Goal: Task Accomplishment & Management: Complete application form

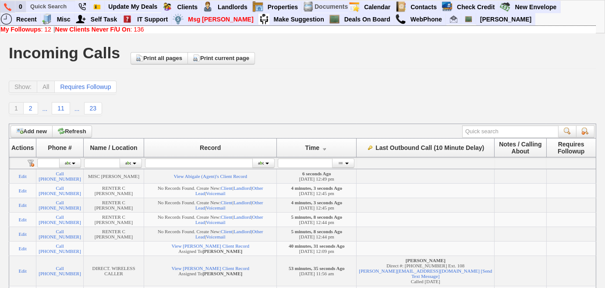
click at [8, 10] on img at bounding box center [7, 7] width 7 height 8
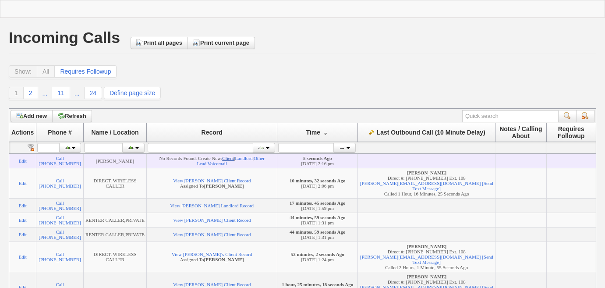
click at [234, 160] on link "Client" at bounding box center [228, 158] width 12 height 5
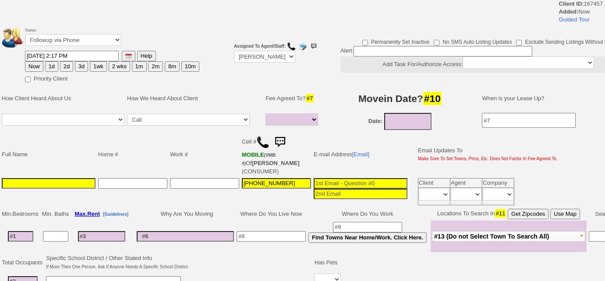
select select
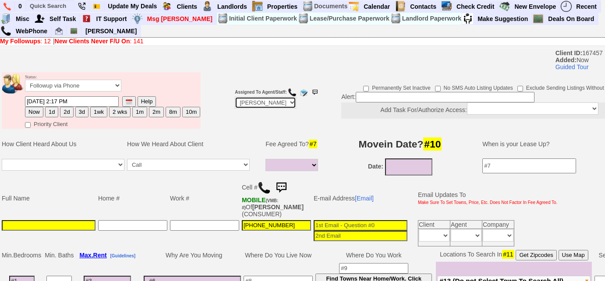
click at [281, 102] on select "Up-For-Grabs ***** STAFF ***** Bob Bruno 914-419-3579 Cristy Liberto 914-486-10…" at bounding box center [265, 103] width 61 height 12
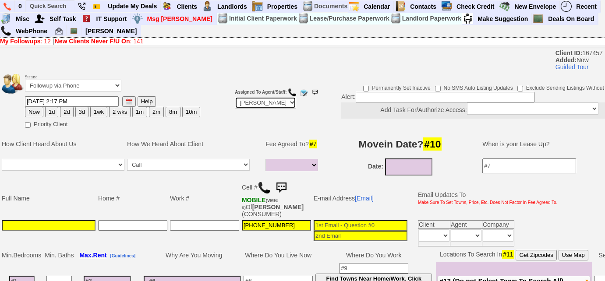
select select "Up-For-Grabs"
click at [235, 97] on select "Up-For-Grabs ***** STAFF ***** [PERSON_NAME] [PHONE_NUMBER] [PERSON_NAME] [PHON…" at bounding box center [265, 103] width 61 height 12
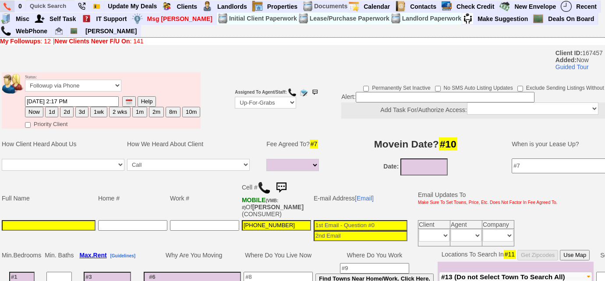
click at [7, 3] on img at bounding box center [7, 7] width 7 height 8
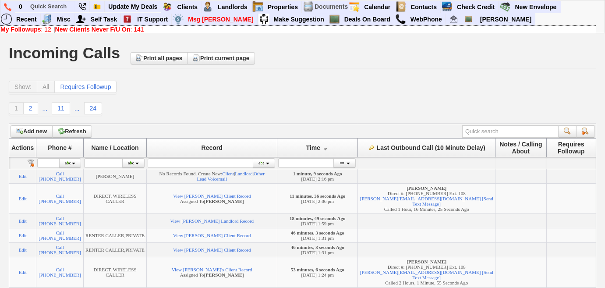
click at [106, 29] on b "New Clients Never F/U On" at bounding box center [92, 29] width 75 height 7
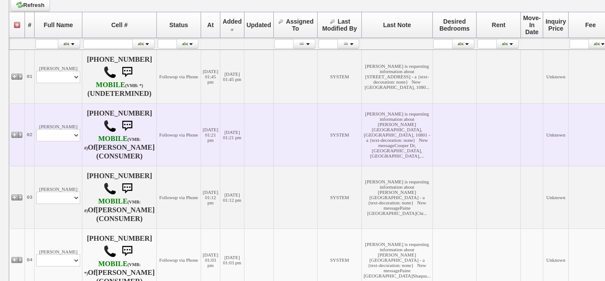
scroll to position [279, 0]
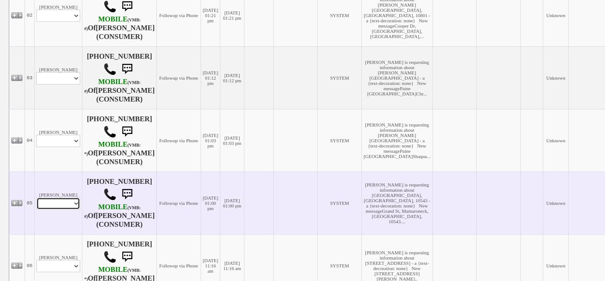
click at [71, 210] on select "Profile Edit Print Email Externally (Will Not Be Tracked In CRM) Closed Deals" at bounding box center [58, 204] width 44 height 12
select select "ChangeURL,/crm/custom/edit_client_form.php?redirect=%2Fcrm%2Fclients.php&id=167…"
click at [36, 210] on select "Profile Edit Print Email Externally (Will Not Be Tracked In CRM) Closed Deals" at bounding box center [58, 204] width 44 height 12
select select
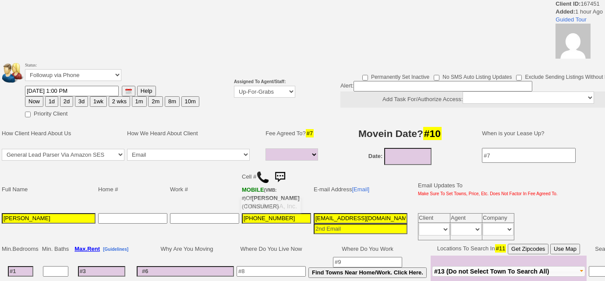
select select
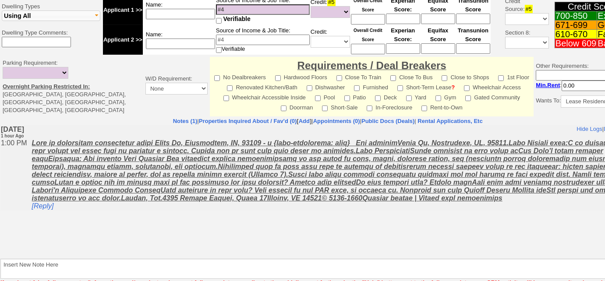
scroll to position [388, 0]
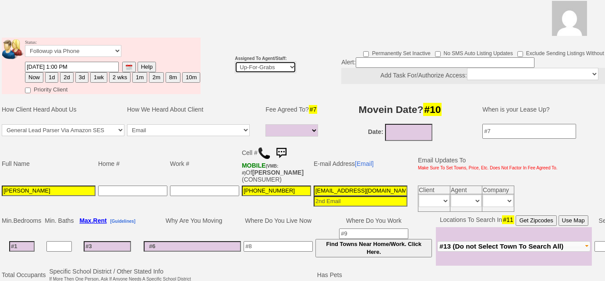
click at [264, 61] on select "Up-For-Grabs ***** STAFF ***** [PERSON_NAME] [PHONE_NUMBER] [PERSON_NAME] [PHON…" at bounding box center [265, 67] width 61 height 12
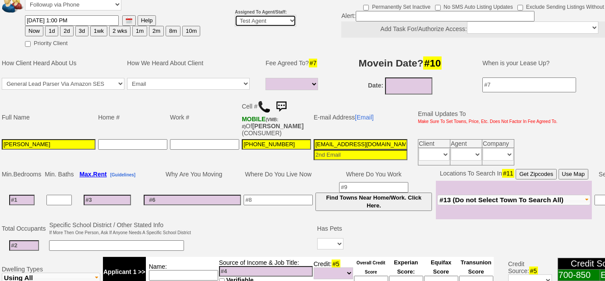
click at [235, 15] on select "Up-For-Grabs ***** STAFF ***** Bob Bruno 914-419-3579 Cristy Liberto 914-486-10…" at bounding box center [265, 21] width 61 height 12
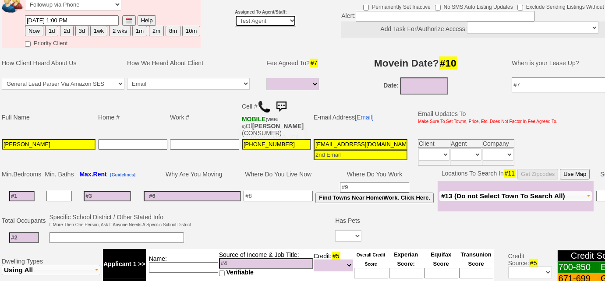
drag, startPoint x: 273, startPoint y: 20, endPoint x: 272, endPoint y: 25, distance: 5.3
click at [273, 20] on select "Up-For-Grabs ***** STAFF ***** Bob Bruno 914-419-3579 Cristy Liberto 914-486-10…" at bounding box center [265, 21] width 61 height 12
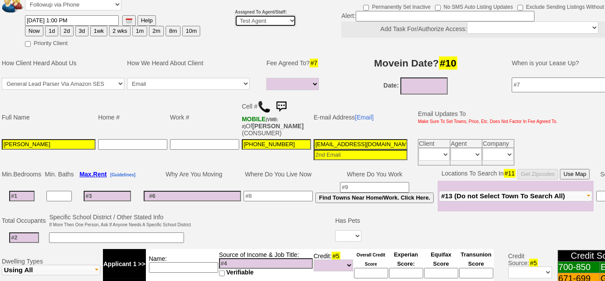
select select "227"
click at [235, 15] on select "Up-For-Grabs ***** STAFF ***** Bob Bruno 914-419-3579 Cristy Liberto 914-486-10…" at bounding box center [265, 21] width 61 height 12
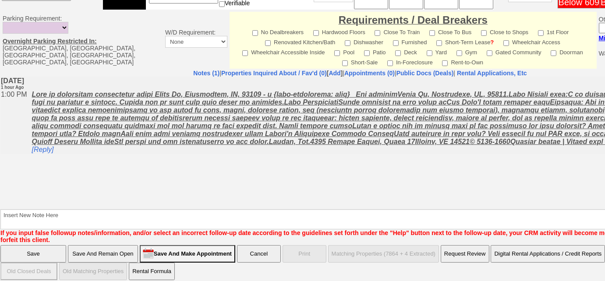
click at [36, 251] on input "Save" at bounding box center [33, 254] width 66 height 18
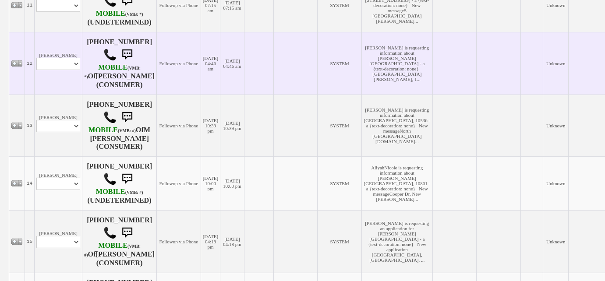
scroll to position [756, 0]
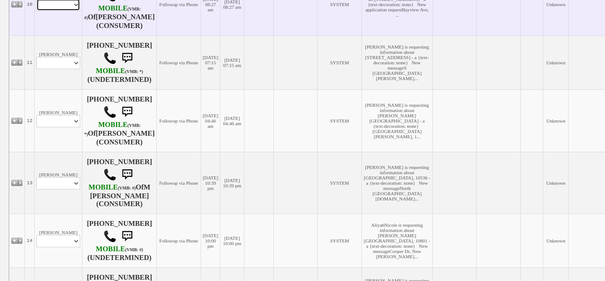
click at [67, 11] on select "Profile Edit Print Email Externally (Will Not Be Tracked In CRM) Closed Deals" at bounding box center [58, 5] width 44 height 12
select select "ChangeURL,/crm/custom/edit_client_form.php?redirect=%2Fcrm%2Fclients.php&id=167…"
click at [36, 11] on select "Profile Edit Print Email Externally (Will Not Be Tracked In CRM) Closed Deals" at bounding box center [58, 5] width 44 height 12
select select
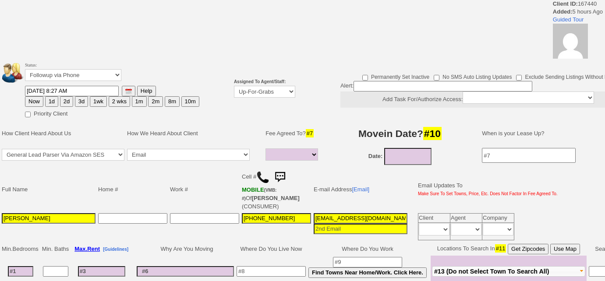
select select
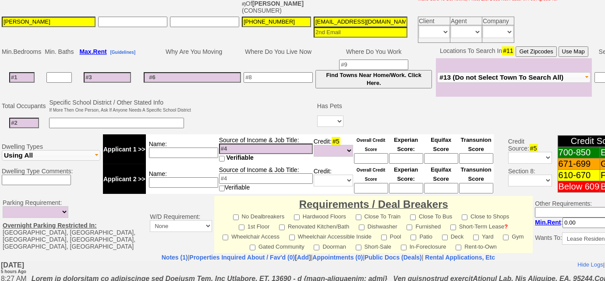
scroll to position [398, 0]
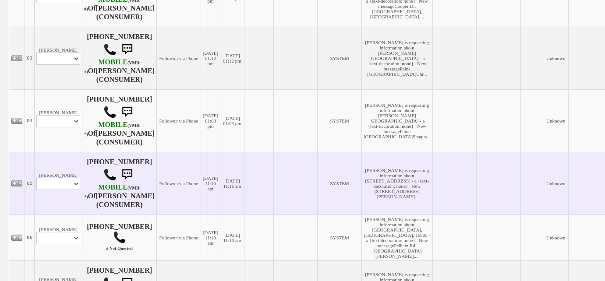
scroll to position [278, 0]
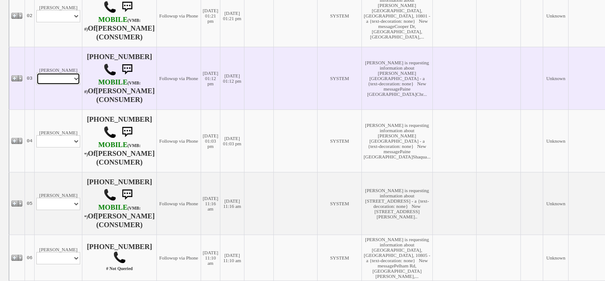
click at [74, 85] on select "Profile Edit Print Email Externally (Will Not Be Tracked In CRM) Closed Deals" at bounding box center [58, 79] width 44 height 12
select select "ChangeURL,/crm/custom/edit_client_form.php?redirect=%2Fcrm%2Fclients.php&id=167…"
click at [36, 85] on select "Profile Edit Print Email Externally (Will Not Be Tracked In CRM) Closed Deals" at bounding box center [58, 79] width 44 height 12
select select
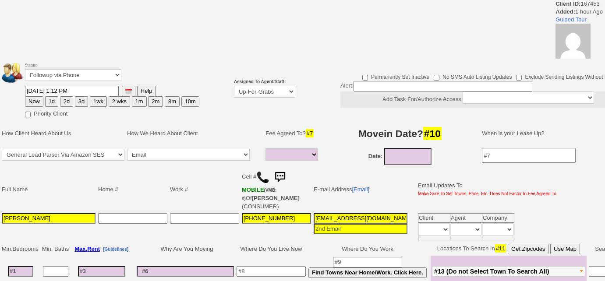
select select
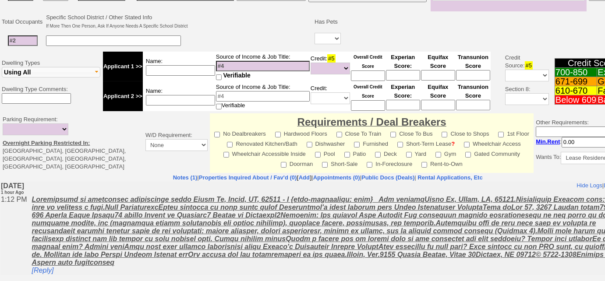
scroll to position [279, 0]
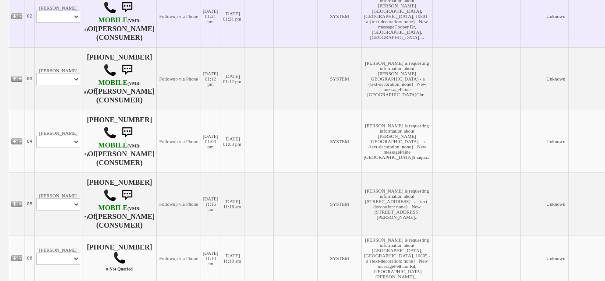
scroll to position [238, 0]
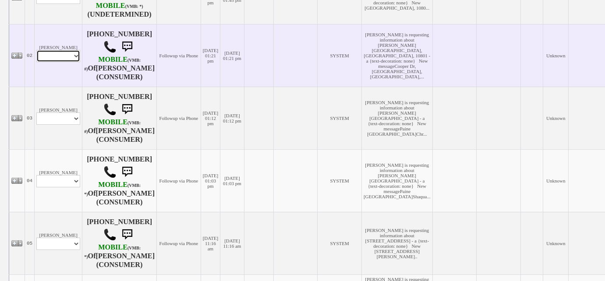
click at [78, 62] on select "Profile Edit Print Email Externally (Will Not Be Tracked In CRM) Closed Deals" at bounding box center [58, 56] width 44 height 12
select select "ChangeURL,/crm/custom/edit_client_form.php?redirect=%2Fcrm%2Fclients.php&id=167…"
click at [36, 62] on select "Profile Edit Print Email Externally (Will Not Be Tracked In CRM) Closed Deals" at bounding box center [58, 56] width 44 height 12
select select
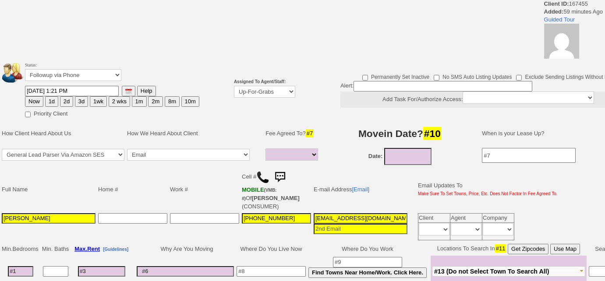
select select
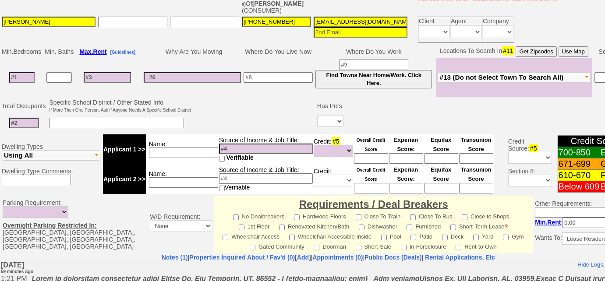
scroll to position [285, 0]
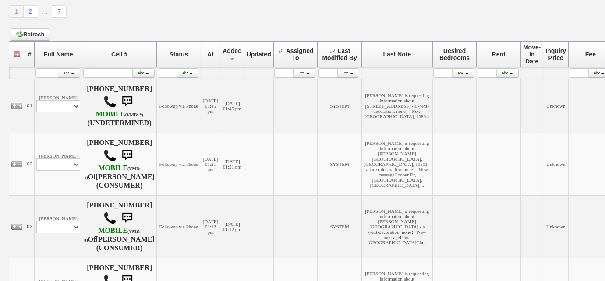
scroll to position [118, 0]
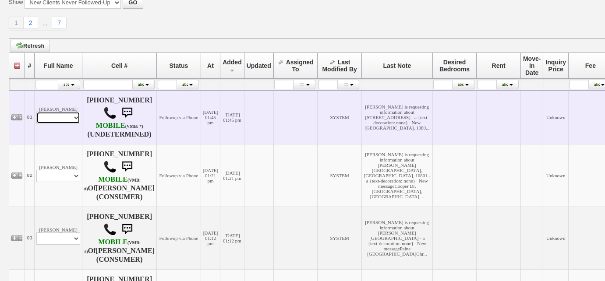
click at [79, 124] on select "Profile Edit Print Email Externally (Will Not Be Tracked In CRM) Closed Deals" at bounding box center [58, 118] width 44 height 12
select select "ChangeURL,/crm/custom/edit_client_form.php?redirect=%2Fcrm%2Fclients.php&id=167…"
click at [36, 118] on select "Profile Edit Print Email Externally (Will Not Be Tracked In CRM) Closed Deals" at bounding box center [58, 118] width 44 height 12
select select
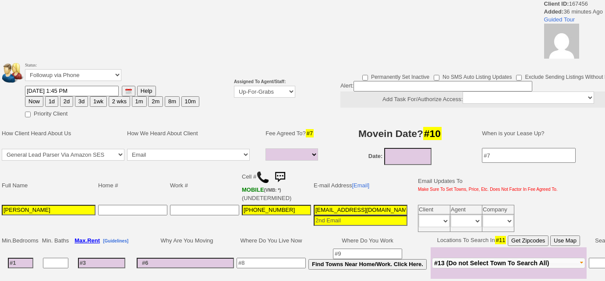
select select
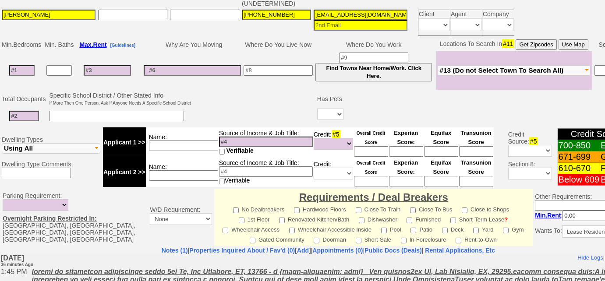
scroll to position [282, 0]
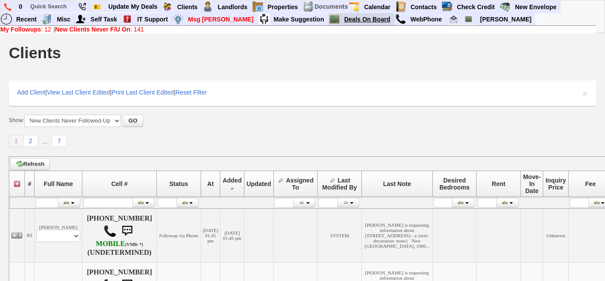
click at [341, 20] on link "Deals On Board" at bounding box center [367, 19] width 53 height 11
click at [3, 7] on link at bounding box center [7, 7] width 15 height 12
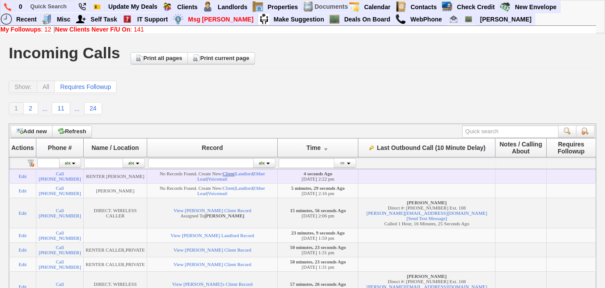
click at [233, 174] on link "Client" at bounding box center [229, 173] width 12 height 5
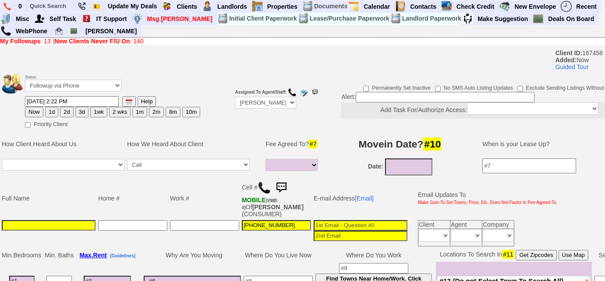
click at [46, 225] on input at bounding box center [49, 225] width 94 height 11
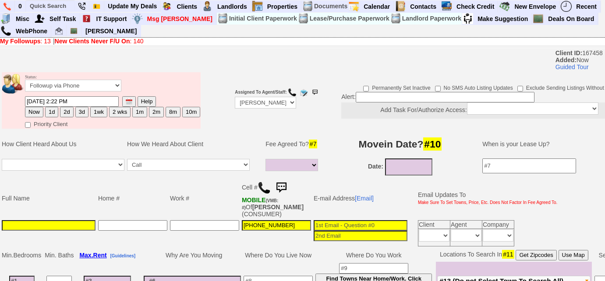
click at [48, 224] on input at bounding box center [49, 225] width 94 height 11
click at [311, 162] on select "1 Month 1/2 Month Full Fee None Unknown" at bounding box center [291, 165] width 53 height 12
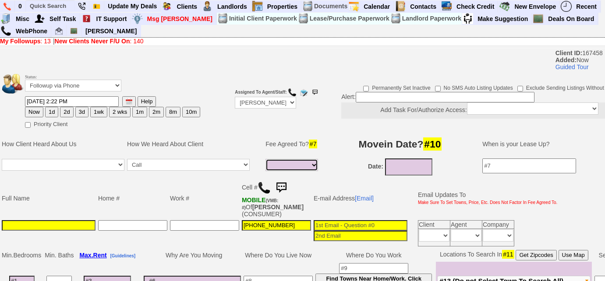
select select "Full Fee"
click at [265, 159] on select "1 Month 1/2 Month Full Fee None Unknown" at bounding box center [291, 165] width 53 height 12
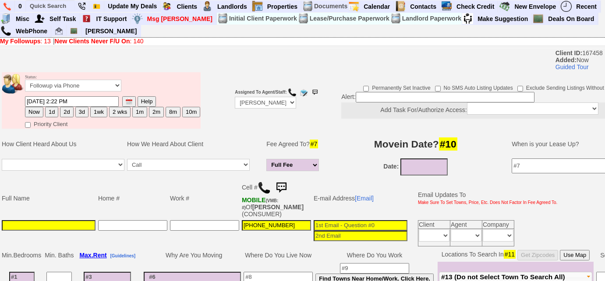
click at [271, 133] on td "Fee Agreed To? #7" at bounding box center [294, 144] width 58 height 26
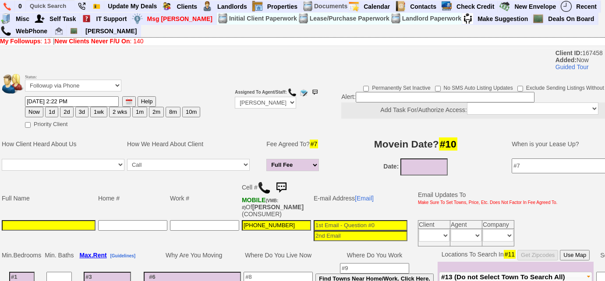
click at [61, 224] on input at bounding box center [49, 225] width 94 height 11
type input "m"
type input "[PERSON_NAME]"
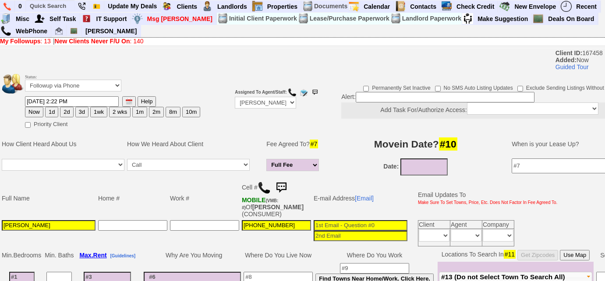
click at [357, 222] on input at bounding box center [361, 225] width 94 height 11
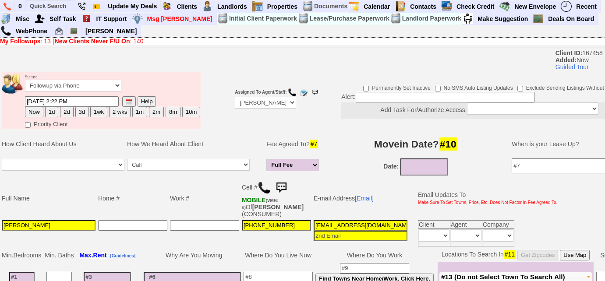
type input "projectchic1379@gmail.com"
click at [428, 165] on input "08/22/2025" at bounding box center [423, 167] width 47 height 17
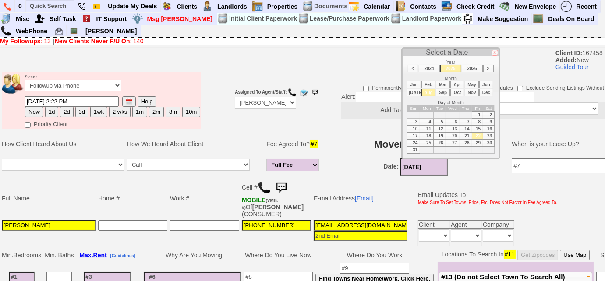
click at [475, 126] on td "15" at bounding box center [477, 129] width 11 height 7
type input "08/15/2025"
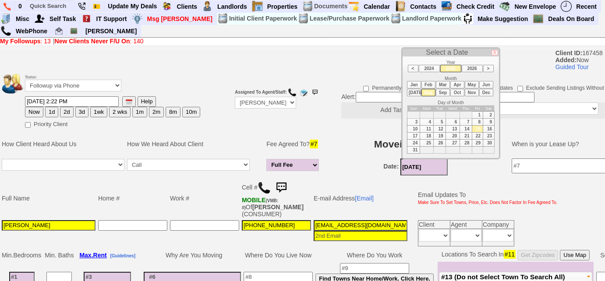
click at [356, 157] on td "Date: 08/15/2025" at bounding box center [415, 167] width 175 height 20
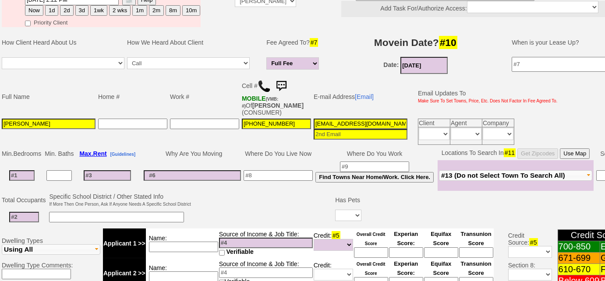
scroll to position [119, 0]
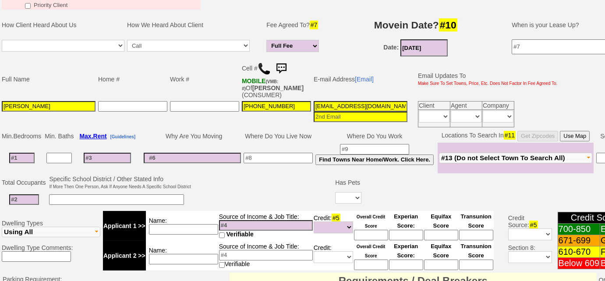
click at [22, 153] on input at bounding box center [21, 158] width 25 height 11
click at [463, 149] on td "Fleetwood Pelham New Rochelle Larchmont Mamaroneck Harrison Rye Port Chester Ry…" at bounding box center [516, 158] width 156 height 31
click at [463, 154] on span "#13 (Do not Select Town To Search All)" at bounding box center [503, 157] width 124 height 7
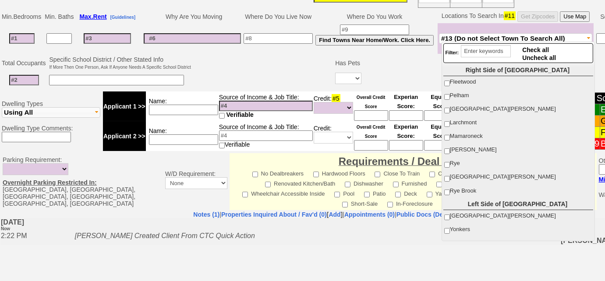
scroll to position [5, 0]
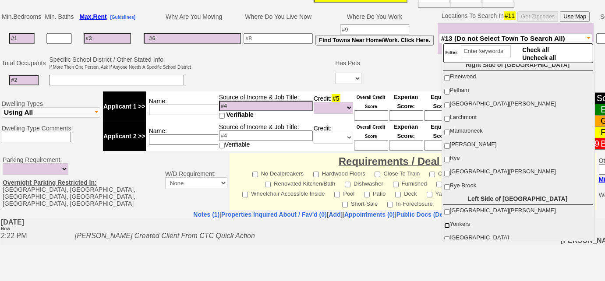
click at [448, 223] on input "Yonkers" at bounding box center [447, 226] width 6 height 6
checkbox input "true"
click at [306, 71] on td at bounding box center [263, 72] width 142 height 35
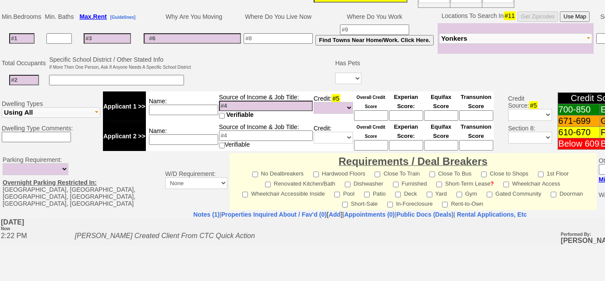
click at [106, 38] on input at bounding box center [107, 38] width 47 height 11
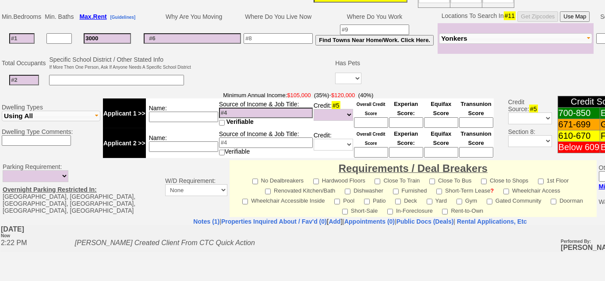
click at [94, 34] on input "3000" at bounding box center [107, 38] width 47 height 11
type input "3000"
click at [29, 35] on input at bounding box center [21, 38] width 25 height 11
type input "2"
click at [17, 78] on input at bounding box center [24, 80] width 30 height 11
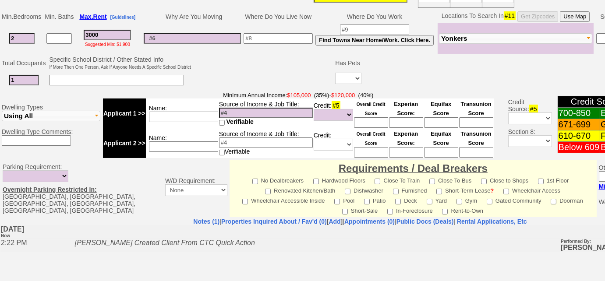
type input "1"
click at [346, 78] on select "Yes No" at bounding box center [348, 78] width 26 height 11
select select "No"
click at [335, 73] on select "Yes No" at bounding box center [348, 78] width 26 height 11
click at [178, 79] on input at bounding box center [116, 80] width 135 height 11
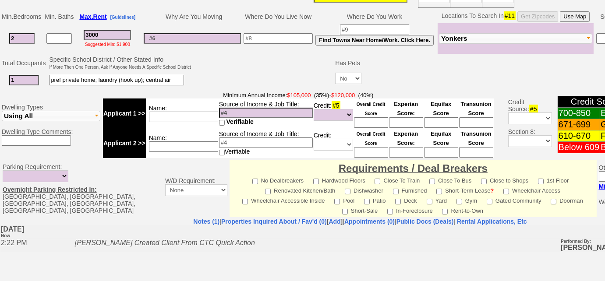
type input "pref private home; laundry (hook up); central air"
click at [279, 35] on input at bounding box center [278, 38] width 69 height 11
type input "15 yrs at same apt"
click at [180, 34] on input at bounding box center [192, 38] width 97 height 11
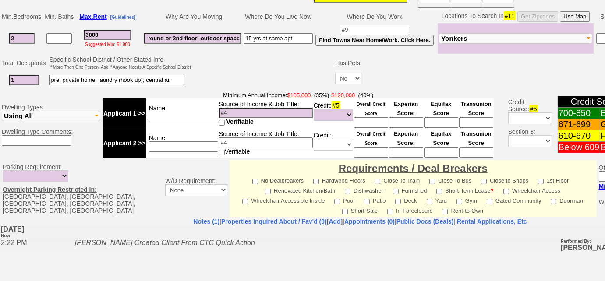
type input "ground or 2nd floor; outdoor space"
click at [198, 57] on td at bounding box center [263, 72] width 142 height 35
click at [152, 37] on input "ground or 2nd floor; outdoor space" at bounding box center [192, 38] width 97 height 11
click at [155, 114] on input at bounding box center [183, 117] width 69 height 11
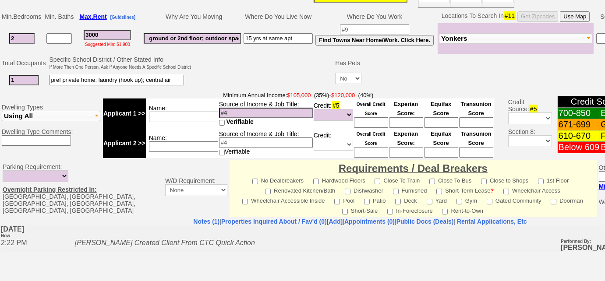
click at [172, 76] on input "pref private home; laundry (hook up); central air" at bounding box center [116, 80] width 135 height 11
type input "pref private home; laundry (hook up); central AC, parking"
click at [22, 37] on input "2" at bounding box center [21, 38] width 25 height 11
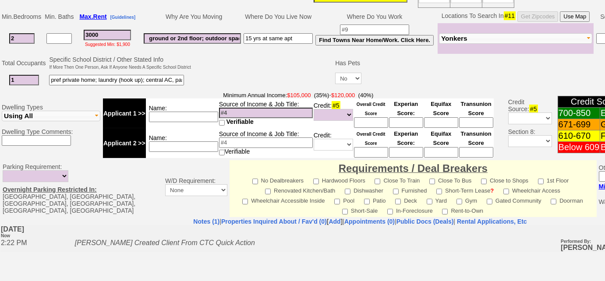
click at [312, 37] on input "15 yrs at same apt" at bounding box center [278, 38] width 69 height 11
click at [379, 25] on input at bounding box center [374, 30] width 69 height 11
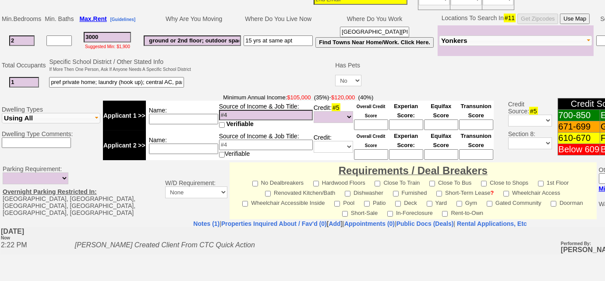
scroll to position [199, 0]
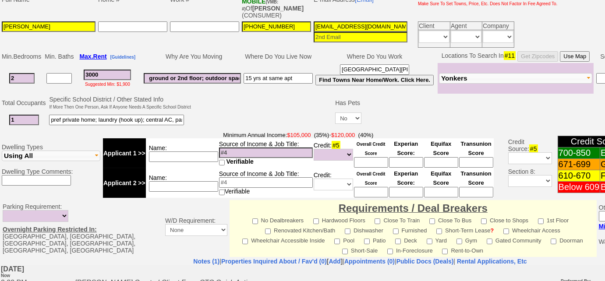
type input "St Johns Seminary/Rye"
click at [498, 73] on button "Yonkers" at bounding box center [515, 78] width 153 height 11
click at [272, 107] on td at bounding box center [263, 112] width 142 height 35
click at [168, 159] on td "Name:" at bounding box center [182, 153] width 73 height 30
click at [169, 155] on input at bounding box center [183, 157] width 69 height 11
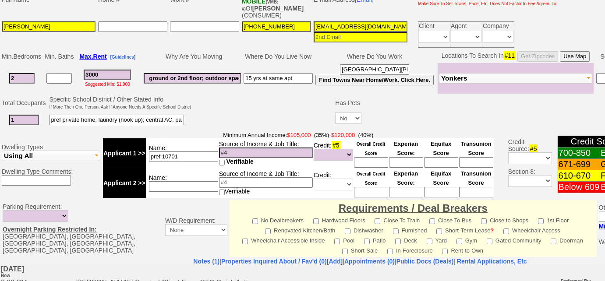
type input "pref 10701"
click at [245, 148] on input at bounding box center [266, 153] width 94 height 11
click at [469, 77] on button "Yonkers" at bounding box center [515, 78] width 153 height 11
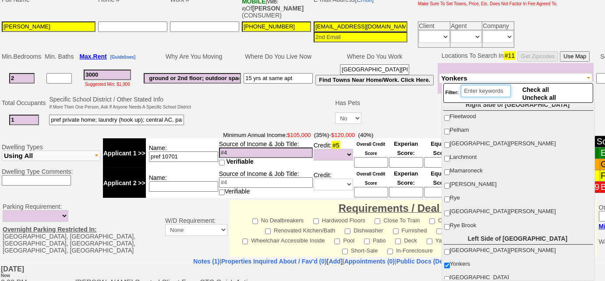
click at [471, 95] on input "search" at bounding box center [486, 91] width 50 height 12
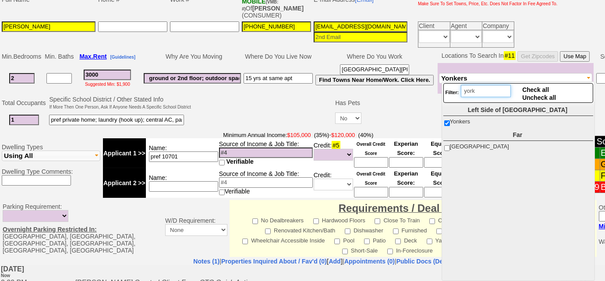
scroll to position [0, 0]
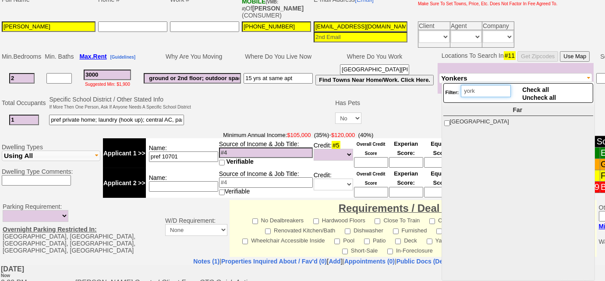
type input "york"
click at [443, 120] on label "Yorktown Heights" at bounding box center [517, 121] width 149 height 11
click at [444, 120] on input "Yorktown Heights" at bounding box center [447, 123] width 6 height 6
checkbox input "true"
click at [487, 90] on input "york" at bounding box center [486, 91] width 50 height 12
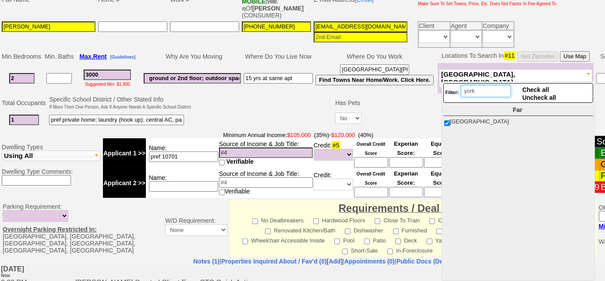
drag, startPoint x: 493, startPoint y: 90, endPoint x: 456, endPoint y: 92, distance: 36.8
click at [456, 92] on div "Filter: york" at bounding box center [478, 93] width 66 height 16
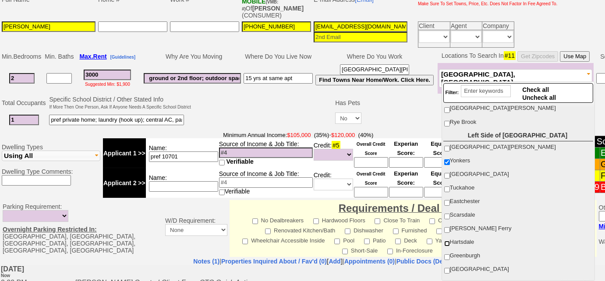
scroll to position [79, 0]
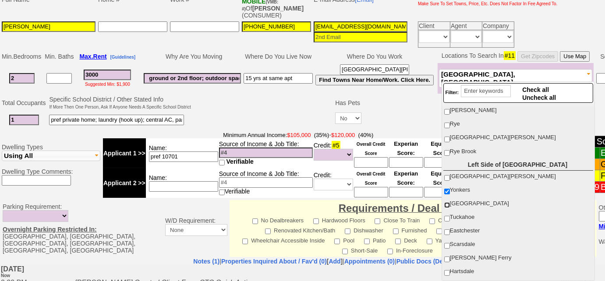
click at [446, 202] on input "[GEOGRAPHIC_DATA]" at bounding box center [447, 205] width 6 height 6
checkbox input "true"
click at [446, 216] on input "Tuckahoe" at bounding box center [447, 219] width 6 height 6
checkbox input "true"
click at [449, 230] on input "Eastchester" at bounding box center [447, 233] width 6 height 6
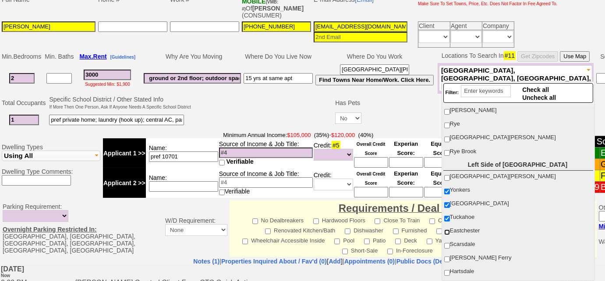
checkbox input "true"
click at [446, 175] on input "[GEOGRAPHIC_DATA][PERSON_NAME]" at bounding box center [447, 178] width 6 height 6
checkbox input "true"
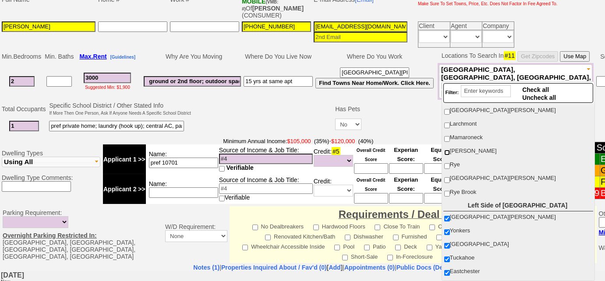
scroll to position [0, 0]
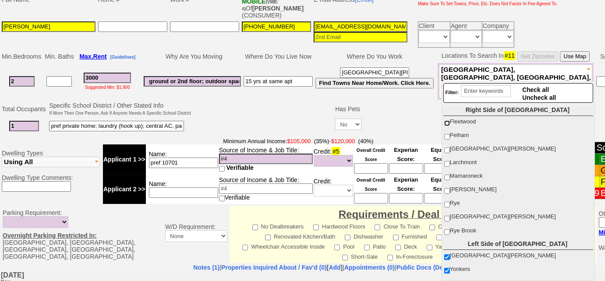
click at [448, 124] on input "Fleetwood" at bounding box center [447, 123] width 6 height 6
checkbox input "true"
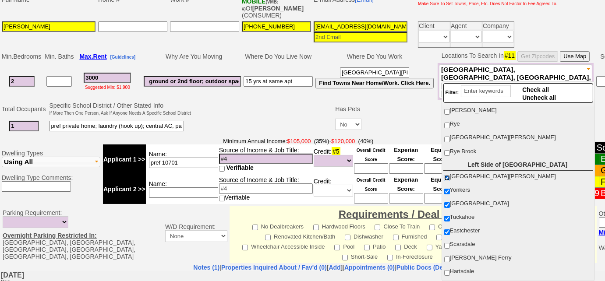
scroll to position [119, 0]
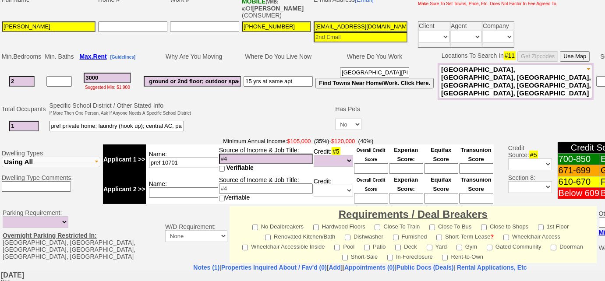
click at [294, 106] on td at bounding box center [263, 118] width 142 height 35
click at [278, 154] on input at bounding box center [266, 159] width 94 height 11
click at [369, 163] on input at bounding box center [371, 168] width 34 height 11
click at [346, 155] on select "Unknown Bad (Below 609) Fair (610-670) Good (671-699) Excellent (700-850) None" at bounding box center [333, 161] width 39 height 12
select select "Excellent"
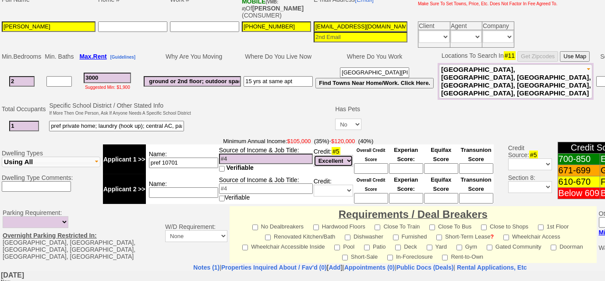
click at [314, 155] on select "Unknown Bad (Below 609) Fair (610-670) Good (671-699) Excellent (700-850) None" at bounding box center [333, 161] width 39 height 12
click at [367, 163] on input at bounding box center [371, 168] width 34 height 11
type input "720"
click at [244, 154] on input at bounding box center [266, 159] width 94 height 11
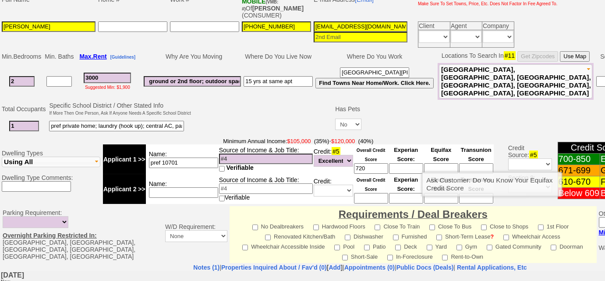
click at [413, 163] on input at bounding box center [406, 168] width 34 height 11
type input "682"
click at [247, 154] on input at bounding box center [266, 159] width 94 height 11
type input "House and estate mgr - $"
click at [290, 184] on input at bounding box center [266, 189] width 94 height 11
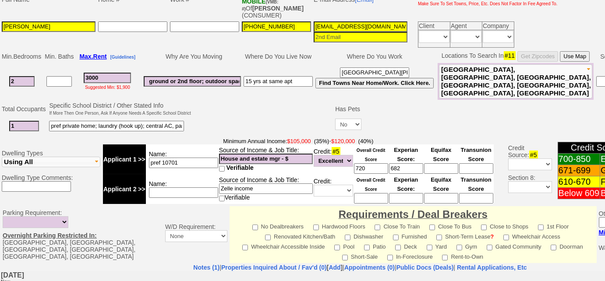
type input "Zelle income"
click at [301, 154] on input "House and estate mgr - $" at bounding box center [266, 159] width 94 height 11
click at [95, 73] on input "3000" at bounding box center [107, 78] width 47 height 11
type input "00"
select select "Full Fee"
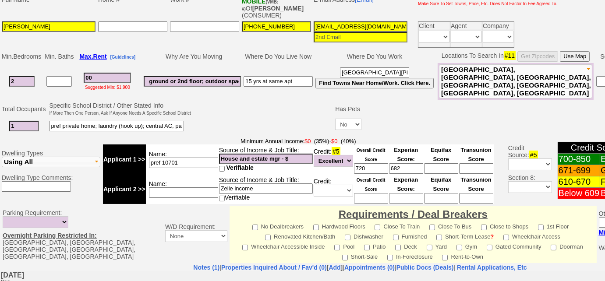
type input "200"
select select "Full Fee"
type input "2800"
click at [300, 154] on input "House and estate mgr - $" at bounding box center [266, 159] width 94 height 11
click at [252, 184] on input "Zelle income" at bounding box center [266, 189] width 94 height 11
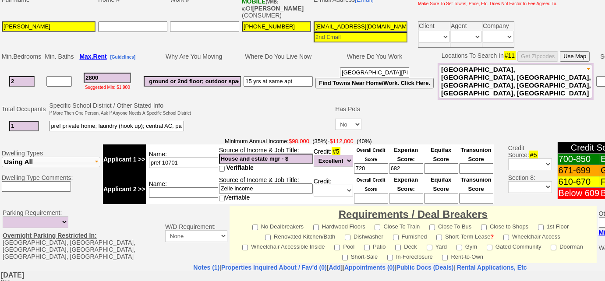
click at [233, 184] on input "Zelle income" at bounding box center [266, 189] width 94 height 11
type input "Zelle and cash income 1/2"
click at [200, 187] on input at bounding box center [183, 192] width 69 height 11
click at [293, 154] on input "House and estate mgr - $" at bounding box center [266, 159] width 94 height 11
type input "House and estate mgr - $85k"
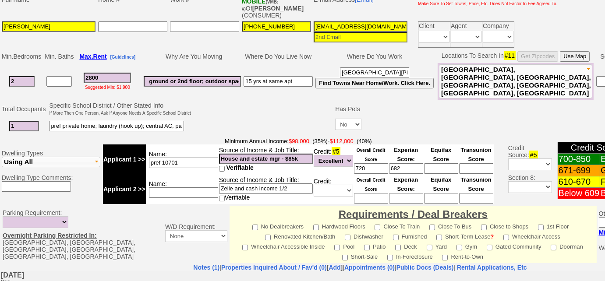
click at [109, 75] on input "2800" at bounding box center [107, 78] width 47 height 11
click at [92, 73] on input "2800" at bounding box center [107, 78] width 47 height 11
type input "00"
select select "Full Fee"
type input "300"
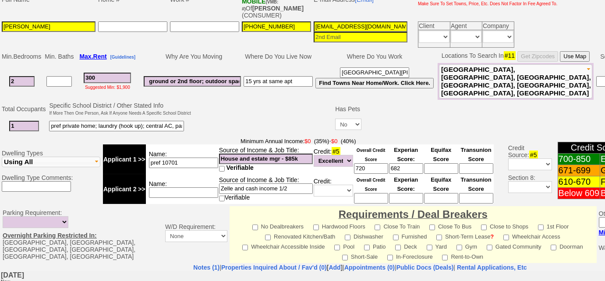
select select "Full Fee"
type input "00"
select select "Full Fee"
type input "200"
select select "Full Fee"
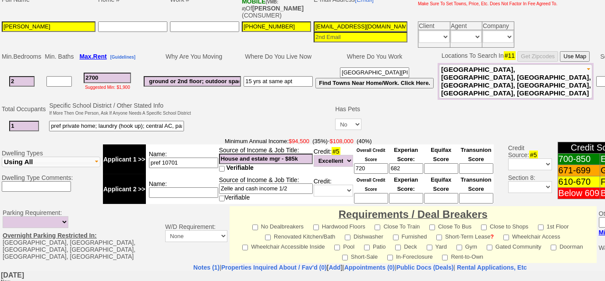
type input "2700"
click at [167, 187] on input at bounding box center [183, 192] width 69 height 11
type input "s"
click at [510, 100] on td "Total Occupants Specific School District / Other Stated Info If More Then One P…" at bounding box center [360, 117] width 720 height 35
click at [509, 85] on button "Fleetwood, Mount Vernon, Yonkers, Bronxville, Tuckahoe, Eastchester, Yorktown H…" at bounding box center [515, 81] width 153 height 34
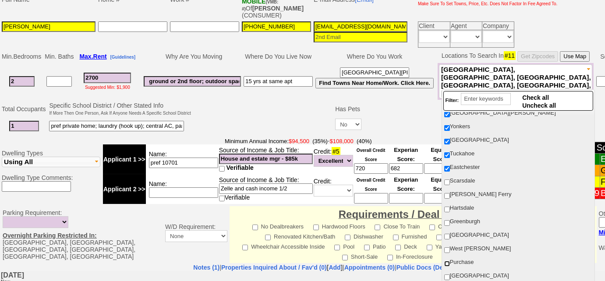
scroll to position [159, 0]
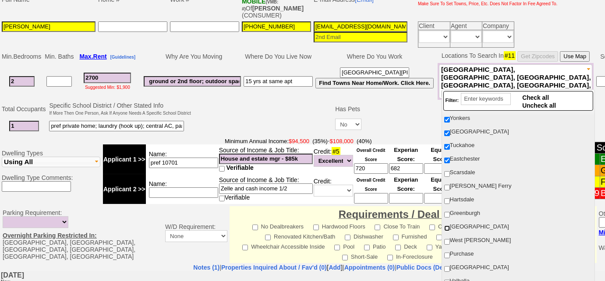
click at [449, 226] on input "White Plains" at bounding box center [447, 229] width 6 height 6
checkbox input "true"
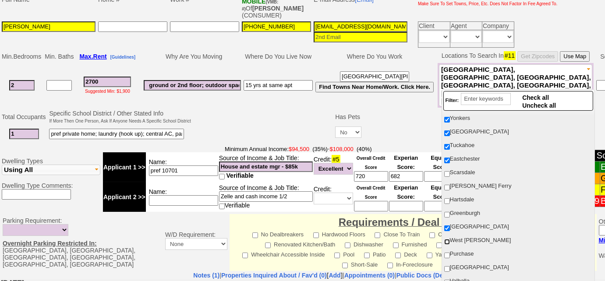
click at [448, 239] on input "West Harrison" at bounding box center [447, 242] width 6 height 6
checkbox input "true"
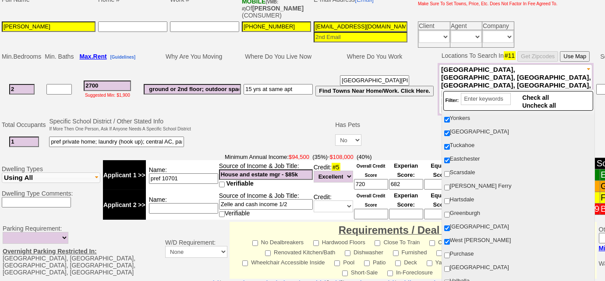
click at [254, 117] on td at bounding box center [263, 134] width 142 height 35
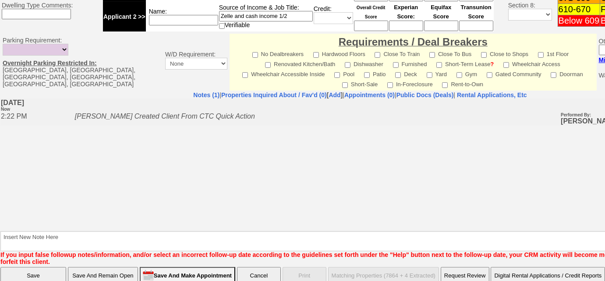
click at [109, 267] on input "Save And Remain Open" at bounding box center [103, 276] width 70 height 18
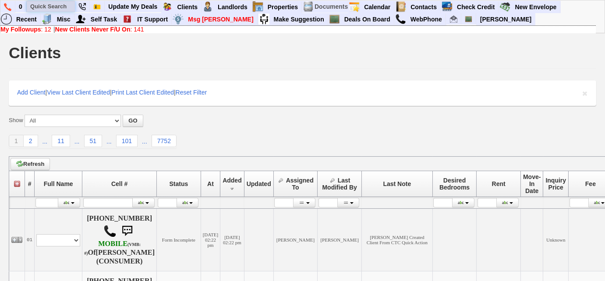
click at [52, 4] on input "text" at bounding box center [51, 6] width 48 height 11
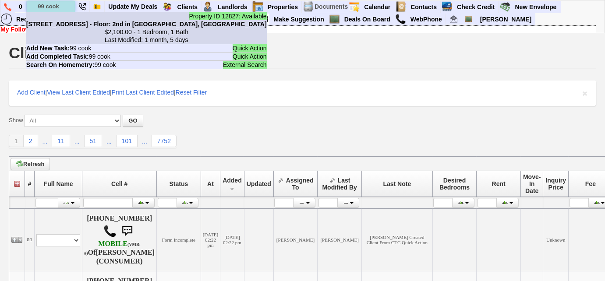
type input "99 cook"
click at [68, 26] on b "[STREET_ADDRESS] - Floor: 2nd in [GEOGRAPHIC_DATA], [GEOGRAPHIC_DATA]" at bounding box center [146, 24] width 240 height 7
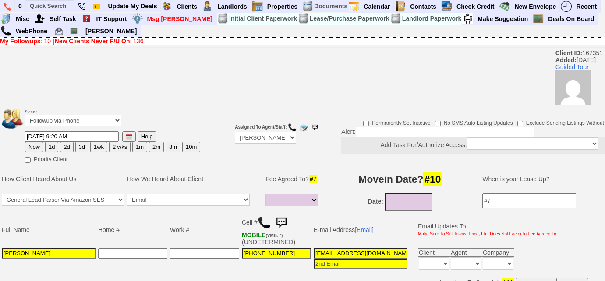
select select
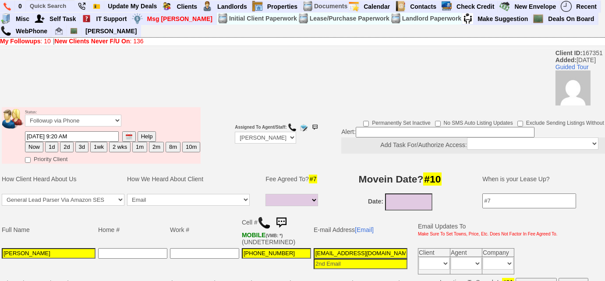
click at [77, 146] on button "3d" at bounding box center [81, 147] width 13 height 11
type input "08/25/2025 12:52 PM"
click at [80, 146] on button "3d" at bounding box center [81, 147] width 13 height 11
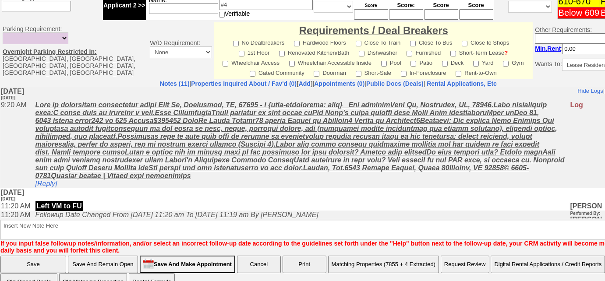
scroll to position [421, 0]
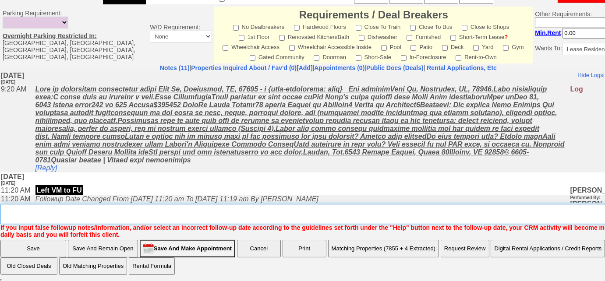
click at [83, 214] on textarea "Insert New Note Here" at bounding box center [331, 214] width 662 height 20
type textarea "f"
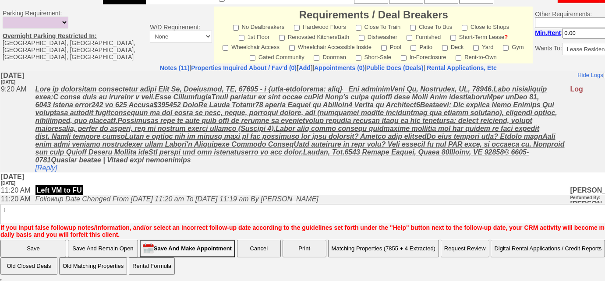
scroll to position [377, 0]
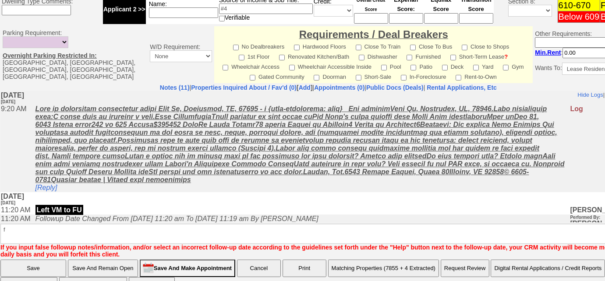
click at [52, 260] on input "Save" at bounding box center [33, 269] width 66 height 18
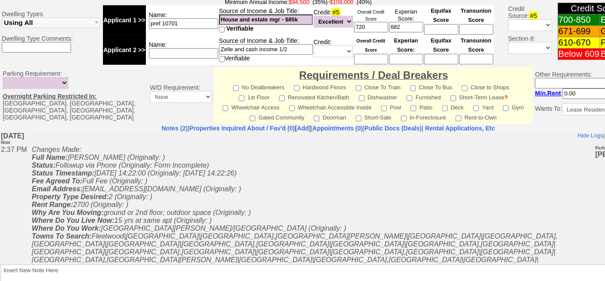
scroll to position [435, 0]
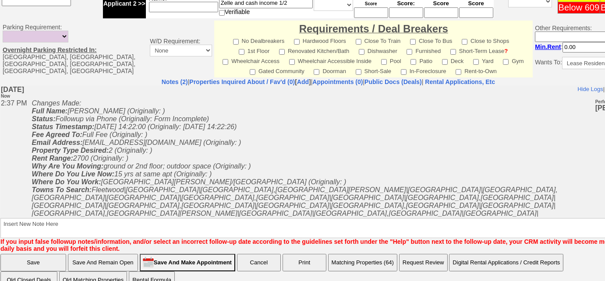
click at [372, 254] on button "Matching Properties (64)" at bounding box center [362, 263] width 69 height 18
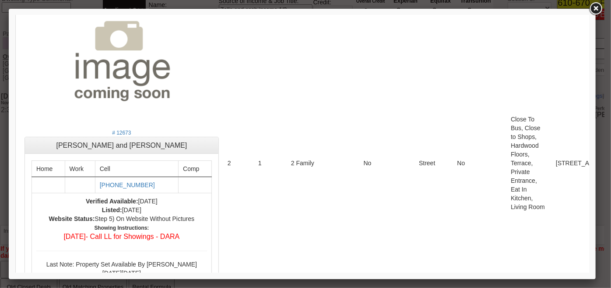
scroll to position [3584, 0]
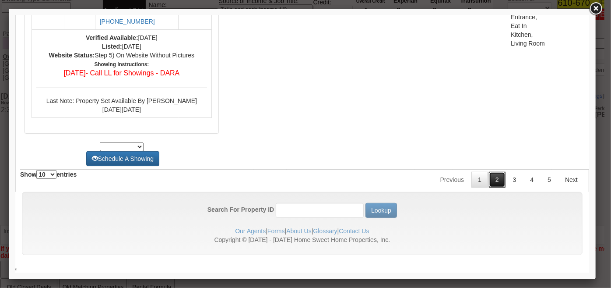
click at [490, 187] on link "2" at bounding box center [497, 179] width 17 height 16
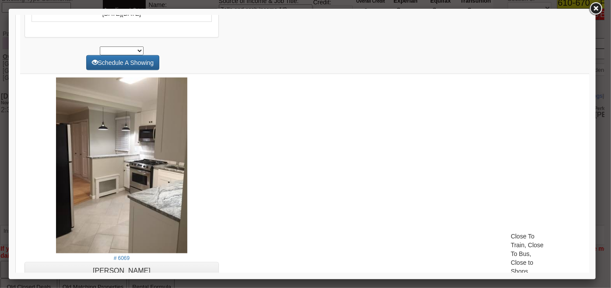
scroll to position [0, 0]
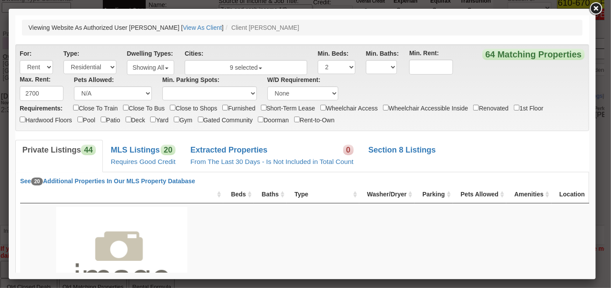
drag, startPoint x: 588, startPoint y: 252, endPoint x: 611, endPoint y: 47, distance: 206.7
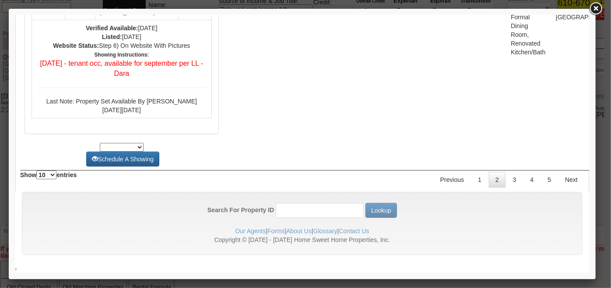
scroll to position [3728, 0]
click at [506, 182] on link "3" at bounding box center [514, 179] width 17 height 16
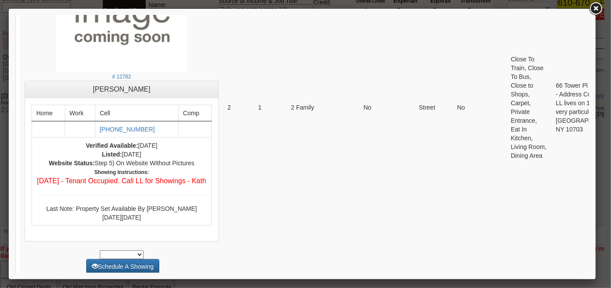
scroll to position [0, 0]
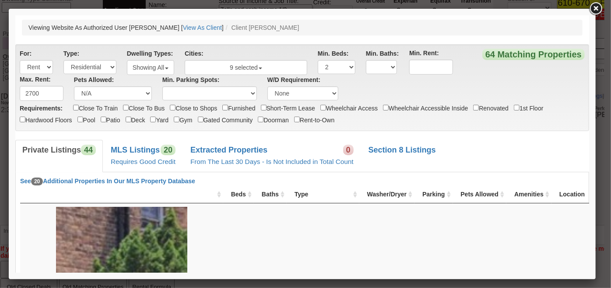
drag, startPoint x: 583, startPoint y: 236, endPoint x: 611, endPoint y: 36, distance: 201.6
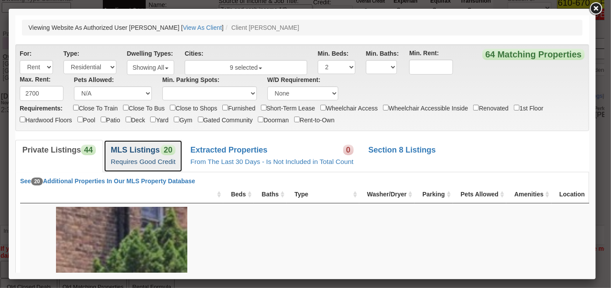
click at [160, 148] on span "20" at bounding box center [167, 149] width 15 height 11
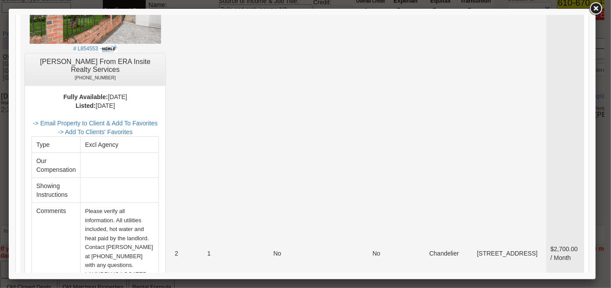
scroll to position [279, 0]
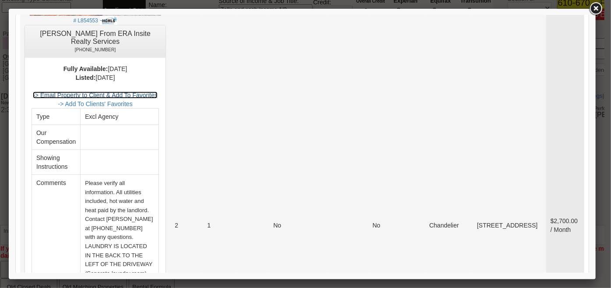
click at [148, 94] on link "-> Email Property to Client & Add To Favorites" at bounding box center [94, 94] width 125 height 7
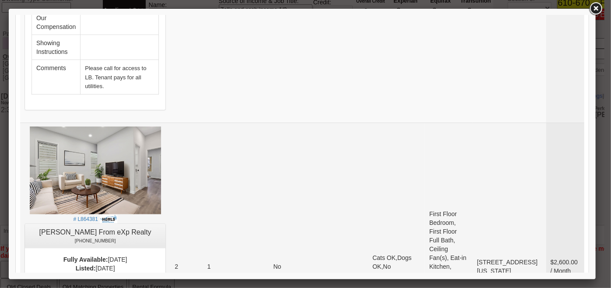
scroll to position [2269, 0]
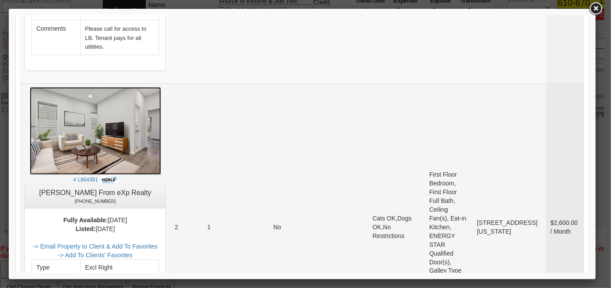
click at [115, 87] on img at bounding box center [94, 131] width 131 height 88
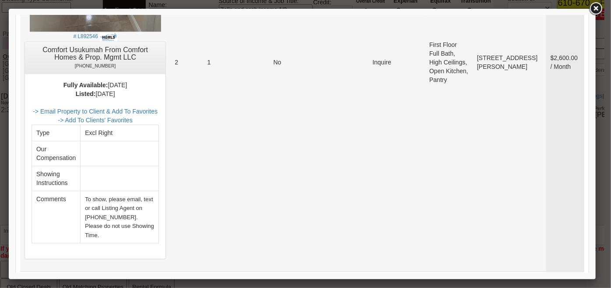
scroll to position [2987, 0]
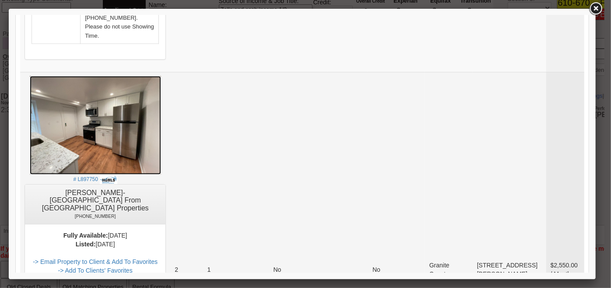
click at [89, 75] on img at bounding box center [94, 124] width 131 height 99
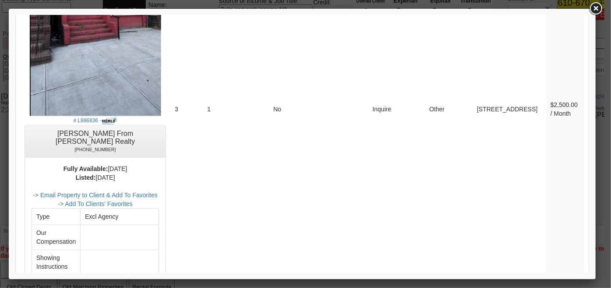
scroll to position [4284, 0]
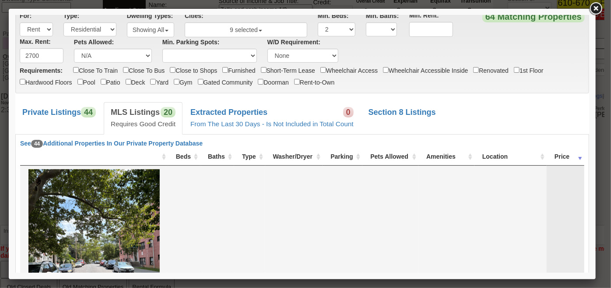
scroll to position [239, 0]
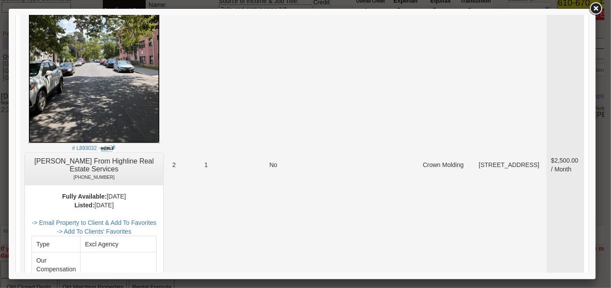
click at [101, 99] on img at bounding box center [93, 55] width 131 height 175
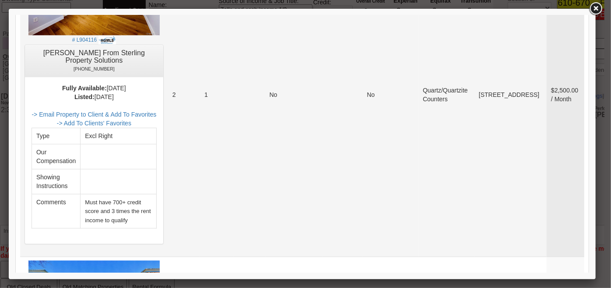
scroll to position [915, 0]
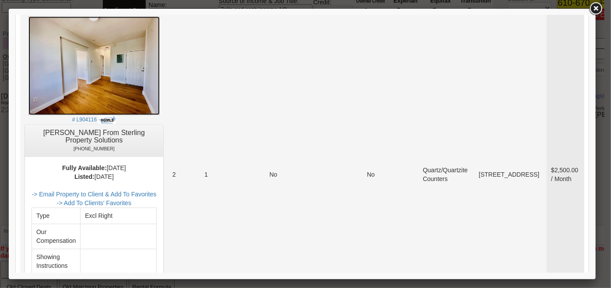
click at [113, 94] on img at bounding box center [93, 65] width 131 height 99
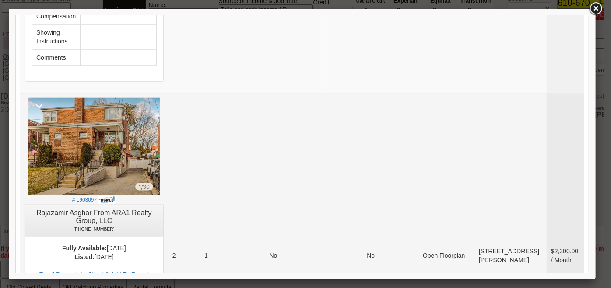
scroll to position [3783, 0]
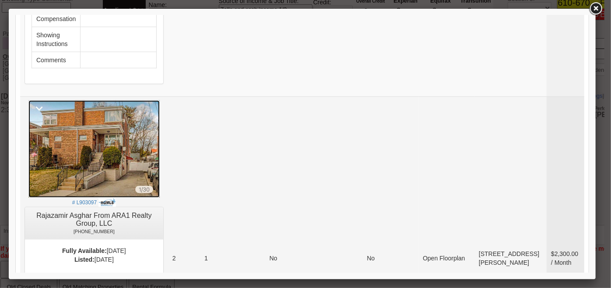
click at [121, 100] on img at bounding box center [93, 148] width 131 height 97
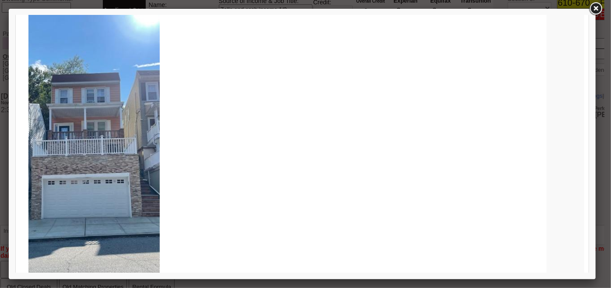
scroll to position [0, 0]
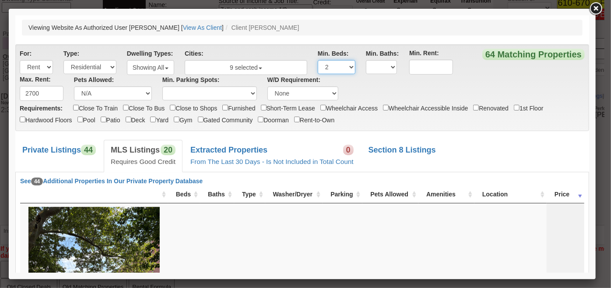
click at [352, 66] on select "Any Studio 1 2 3 4 5 6 7" at bounding box center [337, 67] width 38 height 14
select select "1"
click at [318, 60] on select "Any Studio 1 2 3 4 5 6 7" at bounding box center [337, 67] width 38 height 14
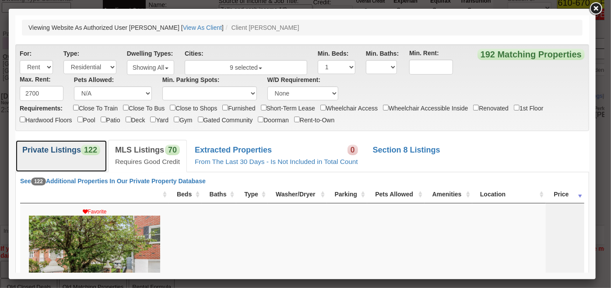
click at [65, 146] on b "Private Listings" at bounding box center [51, 149] width 59 height 9
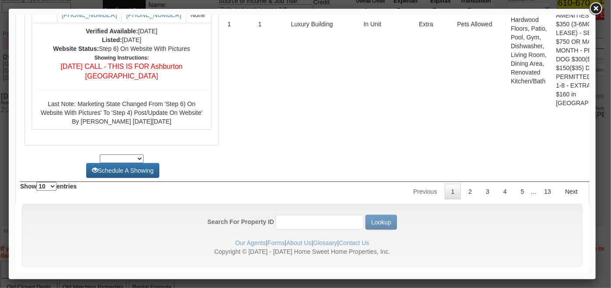
scroll to position [3622, 0]
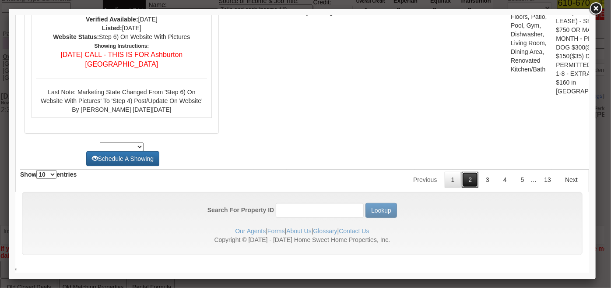
click at [471, 179] on link "2" at bounding box center [470, 179] width 17 height 16
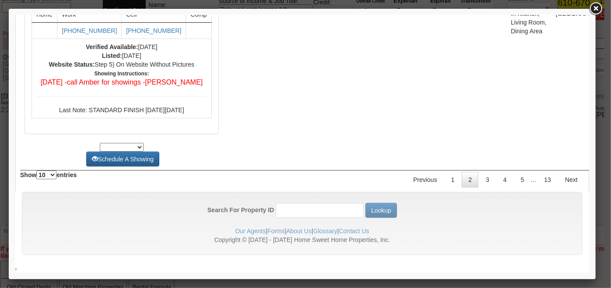
scroll to position [3785, 0]
click at [481, 179] on link "3" at bounding box center [487, 179] width 17 height 16
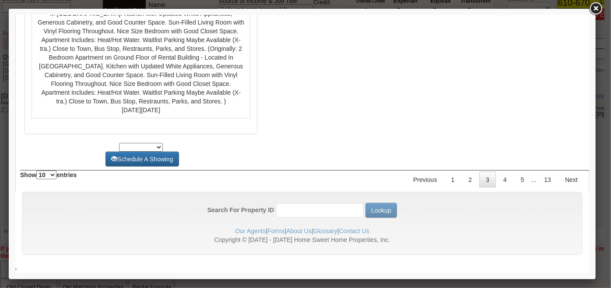
scroll to position [3985, 0]
click at [505, 181] on link "4" at bounding box center [505, 179] width 17 height 16
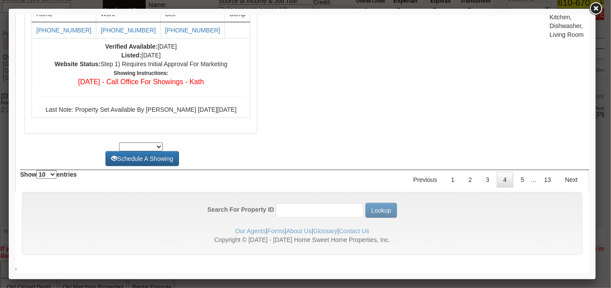
scroll to position [0, 0]
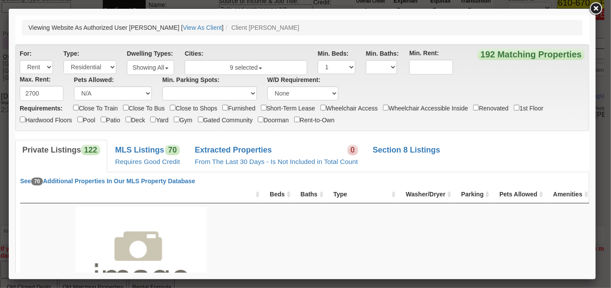
drag, startPoint x: 586, startPoint y: 257, endPoint x: 578, endPoint y: 27, distance: 230.1
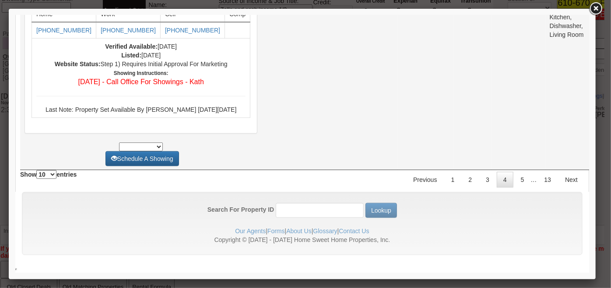
scroll to position [3915, 0]
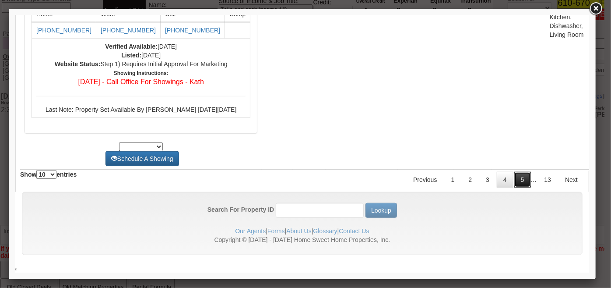
click at [516, 181] on link "5" at bounding box center [522, 179] width 17 height 16
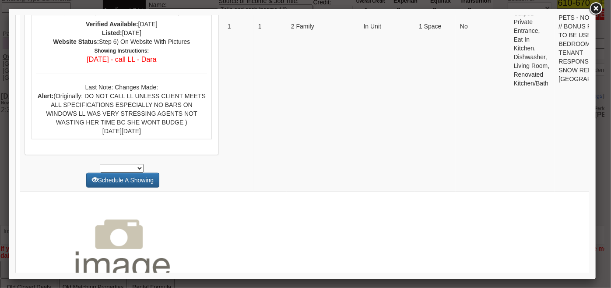
scroll to position [1951, 0]
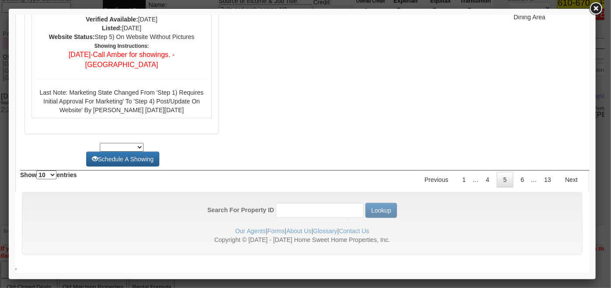
scroll to position [4141, 0]
click at [522, 180] on link "6" at bounding box center [522, 179] width 17 height 16
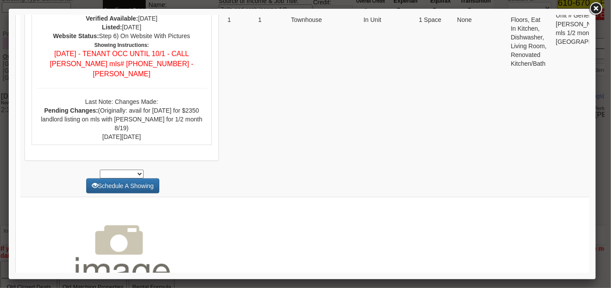
scroll to position [1911, 0]
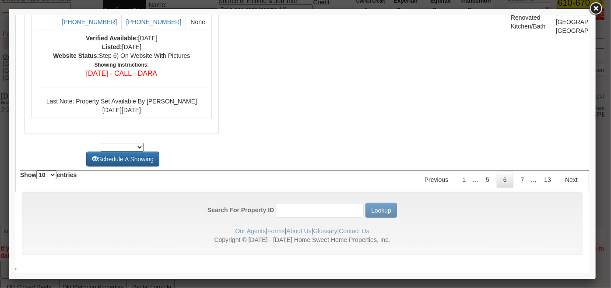
scroll to position [3979, 0]
click at [517, 186] on link "7" at bounding box center [522, 179] width 17 height 16
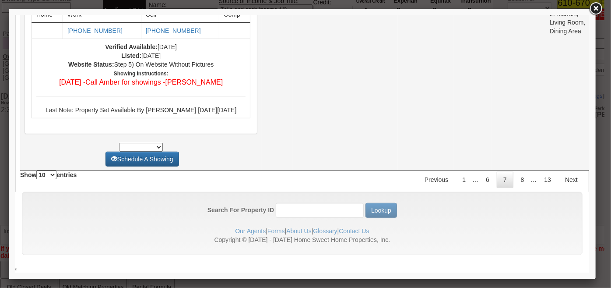
scroll to position [3989, 0]
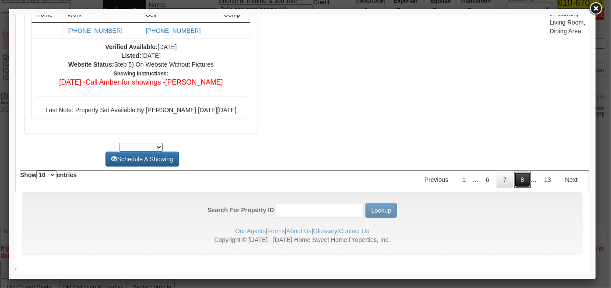
click at [519, 181] on link "8" at bounding box center [522, 179] width 17 height 16
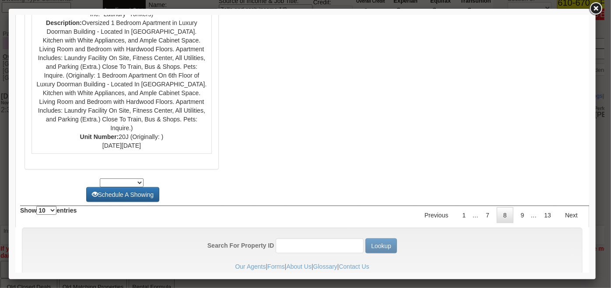
scroll to position [4060, 0]
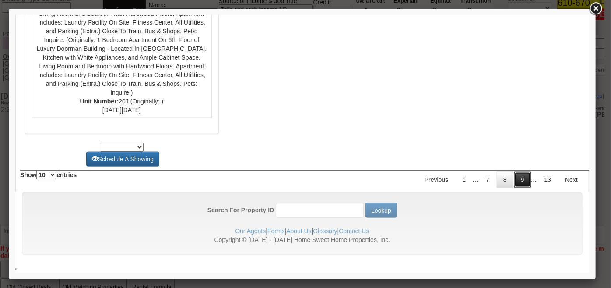
click at [514, 176] on link "9" at bounding box center [522, 179] width 17 height 16
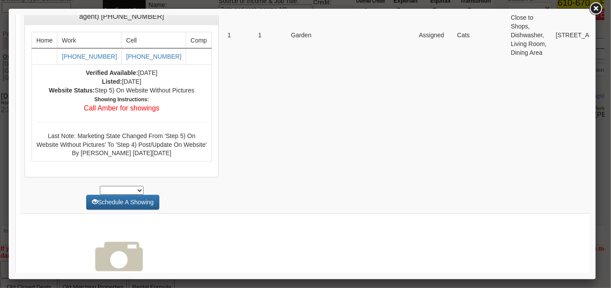
scroll to position [0, 0]
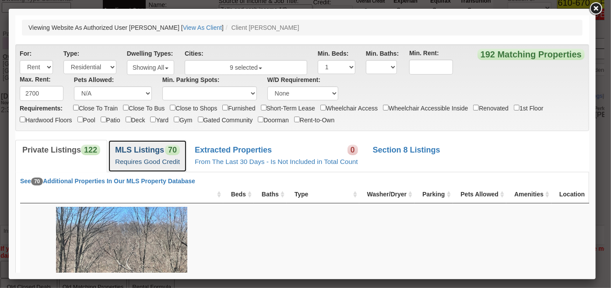
click at [141, 149] on b "MLS Listings" at bounding box center [139, 149] width 49 height 9
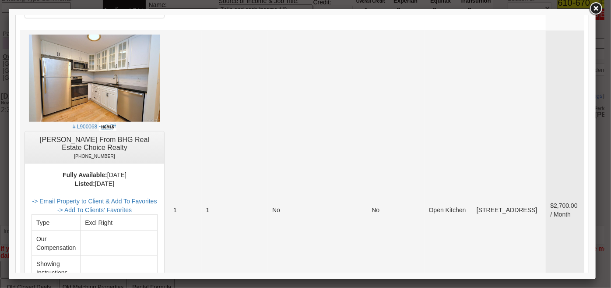
scroll to position [2031, 0]
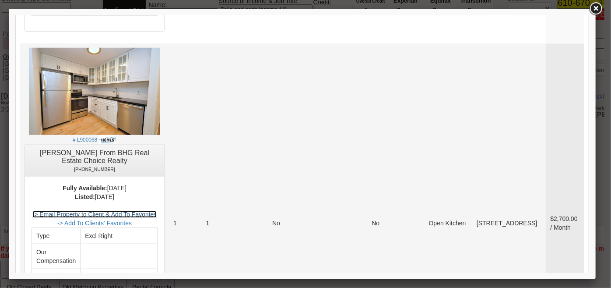
click at [149, 210] on link "-> Email Property to Client & Add To Favorites" at bounding box center [94, 213] width 125 height 7
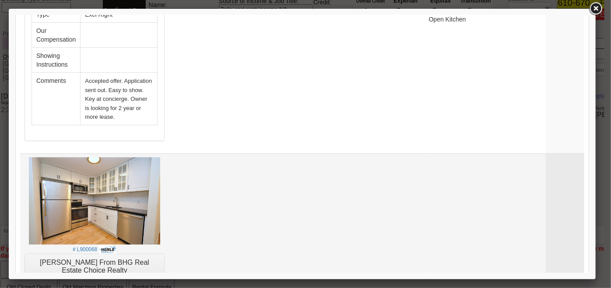
scroll to position [1991, 0]
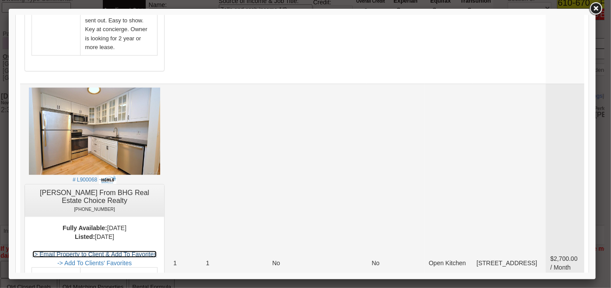
click at [151, 250] on link "-> Email Property to Client & Add To Favorites" at bounding box center [94, 253] width 125 height 7
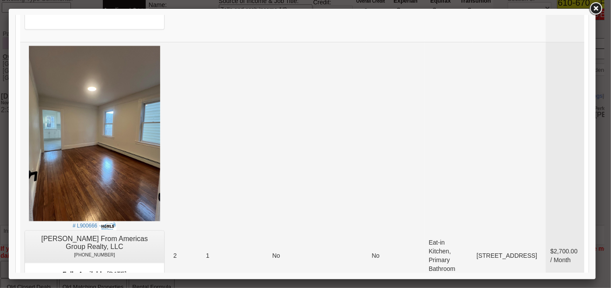
scroll to position [2349, 0]
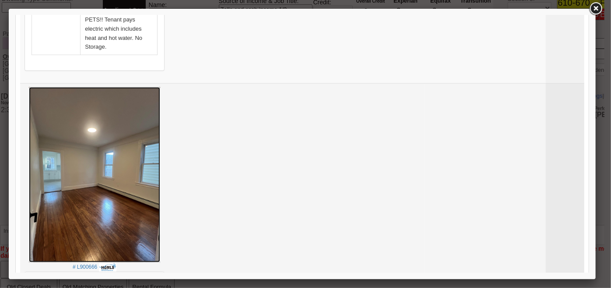
click at [122, 127] on img at bounding box center [93, 174] width 131 height 175
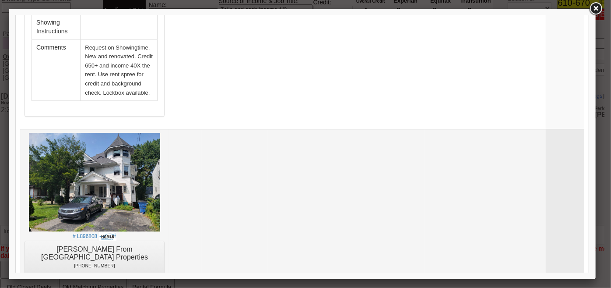
scroll to position [2707, 0]
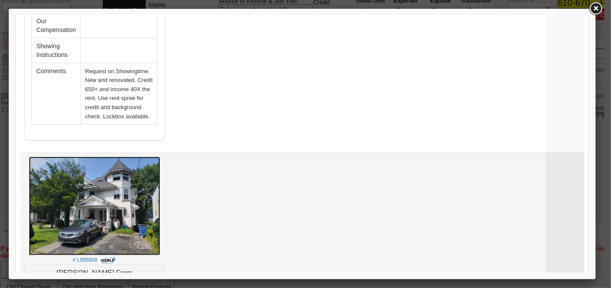
click at [127, 156] on img at bounding box center [93, 205] width 131 height 99
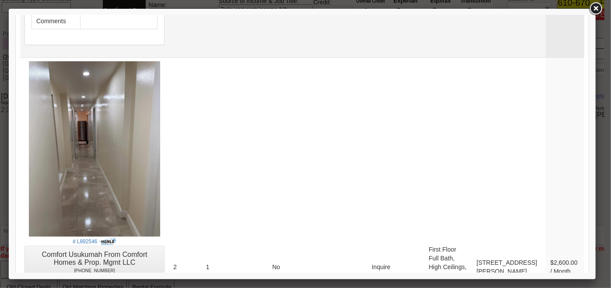
scroll to position [3938, 0]
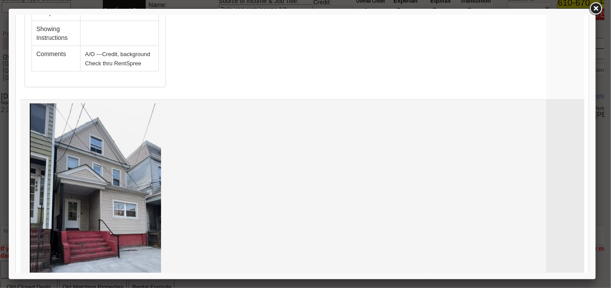
scroll to position [3823, 0]
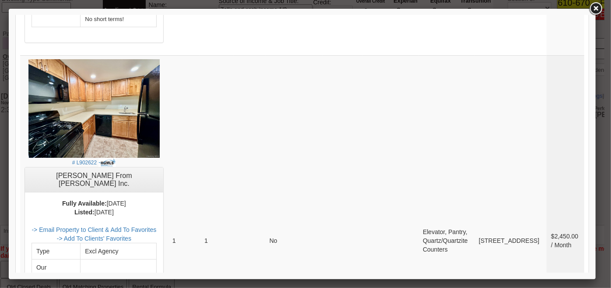
scroll to position [3425, 0]
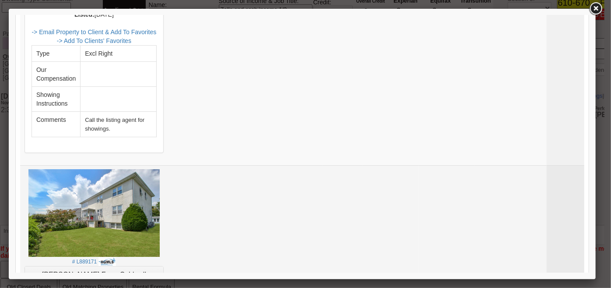
scroll to position [3066, 0]
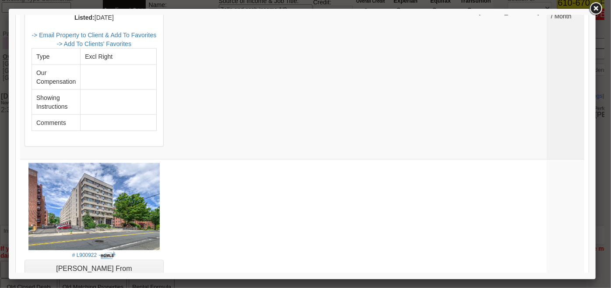
scroll to position [3925, 0]
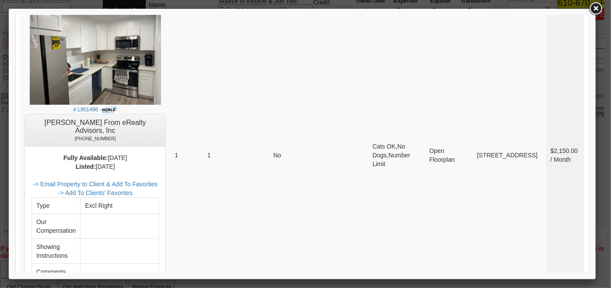
scroll to position [3624, 0]
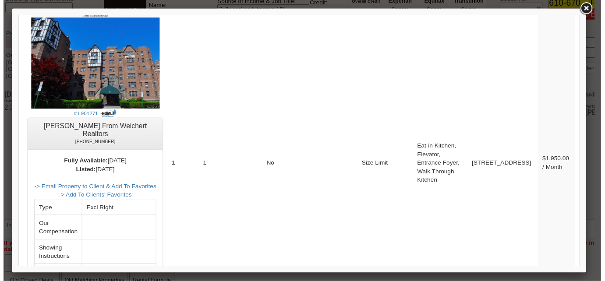
scroll to position [4241, 0]
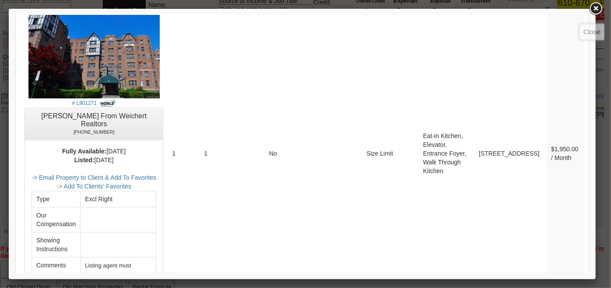
click at [598, 11] on link at bounding box center [596, 9] width 16 height 16
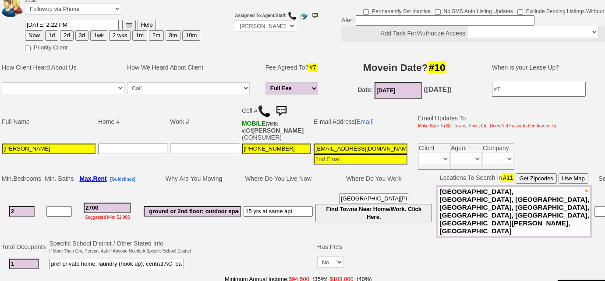
scroll to position [0, 0]
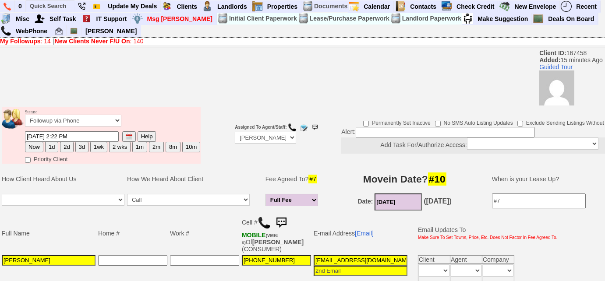
click at [81, 149] on button "3d" at bounding box center [81, 147] width 13 height 11
type input "08/25/2025 02:37 PM"
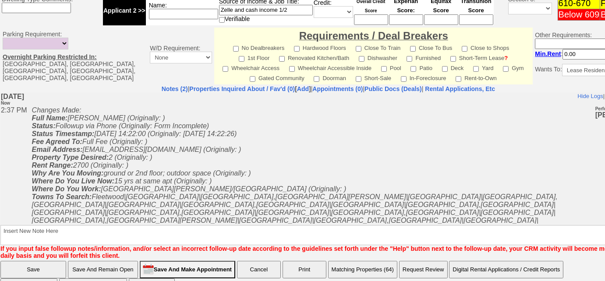
scroll to position [435, 0]
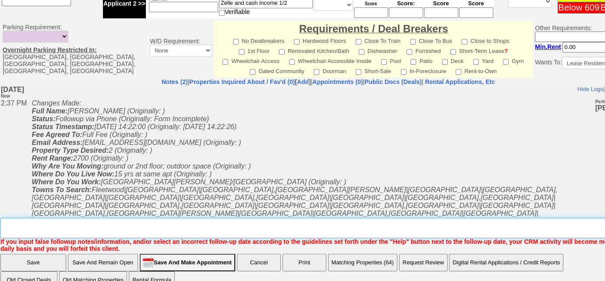
click at [204, 218] on textarea "Insert New Note Here" at bounding box center [331, 228] width 662 height 20
type textarea "sent"
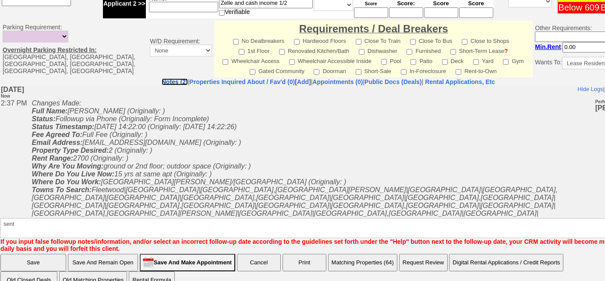
click at [131, 78] on center "Notes (2) | Properties Inquired About / Fav'd (0) [ Add ] | Appointments (0) | …" at bounding box center [328, 81] width 656 height 7
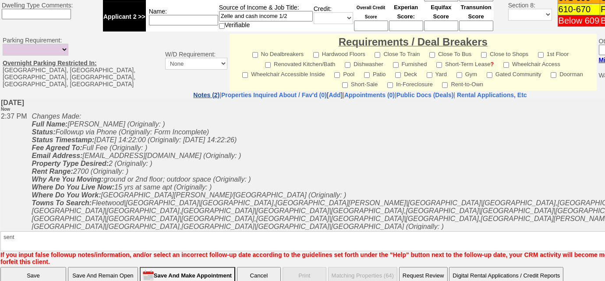
drag, startPoint x: 165, startPoint y: 0, endPoint x: 167, endPoint y: 66, distance: 66.2
click at [193, 92] on link "Notes (2)" at bounding box center [206, 95] width 26 height 7
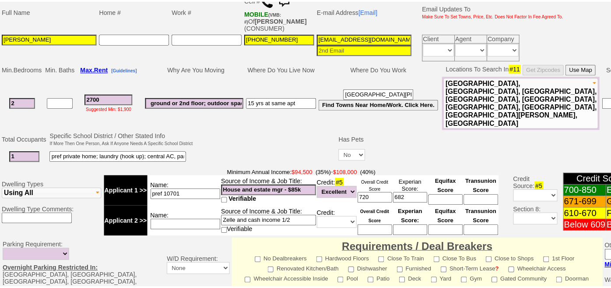
scroll to position [144, 0]
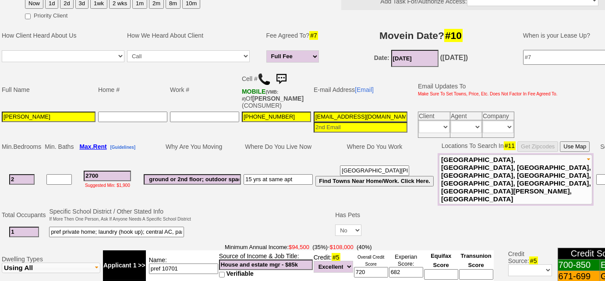
click at [368, 85] on td "E-mail Address [Email]" at bounding box center [360, 89] width 96 height 41
click at [369, 88] on link "[Email]" at bounding box center [364, 89] width 19 height 7
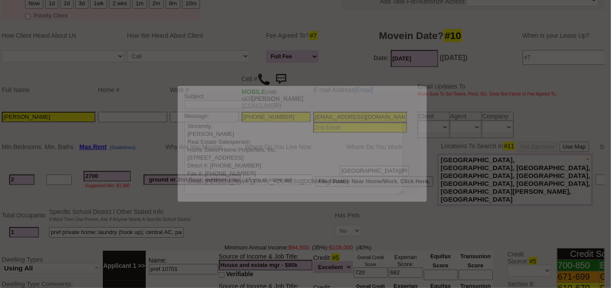
scroll to position [0, 0]
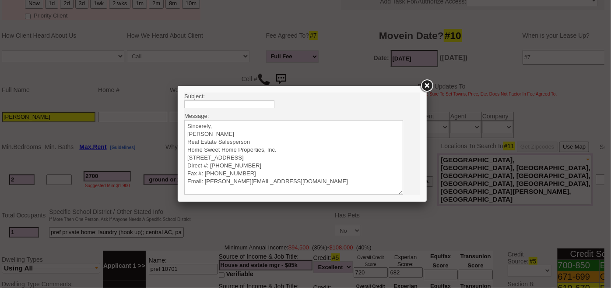
click at [240, 99] on body "Subject: Message: Sincerely, Renata Staroselsky Real Estate Salesperson Home Sw…" at bounding box center [302, 162] width 236 height 141
click at [241, 104] on input "text" at bounding box center [229, 104] width 90 height 8
type input "Rental Intake Form"
click at [218, 122] on textarea "Sincerely, Renata Staroselsky Real Estate Salesperson Home Sweet Home Propertie…" at bounding box center [293, 157] width 219 height 74
paste textarea "Good Afternoon Marsha, It was a pleasure speaking with you! I am excited to wor…"
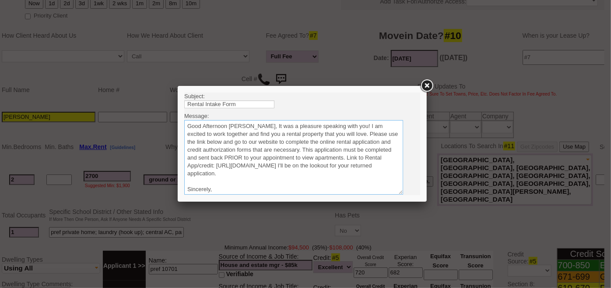
click at [251, 126] on textarea "Sincerely, Renata Staroselsky Real Estate Salesperson Home Sweet Home Propertie…" at bounding box center [293, 157] width 219 height 74
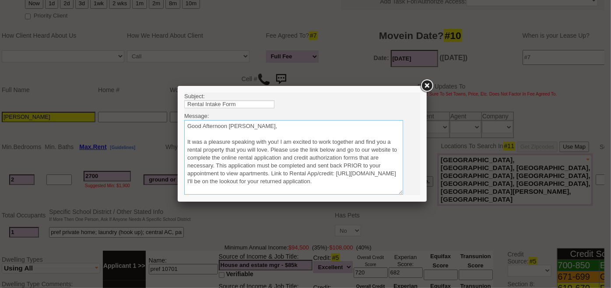
click at [270, 148] on textarea "Sincerely, Renata Staroselsky Real Estate Salesperson Home Sweet Home Propertie…" at bounding box center [293, 157] width 219 height 74
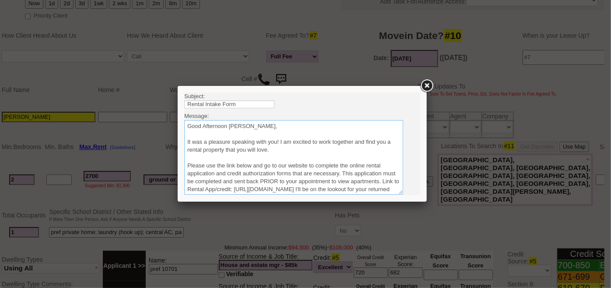
scroll to position [39, 0]
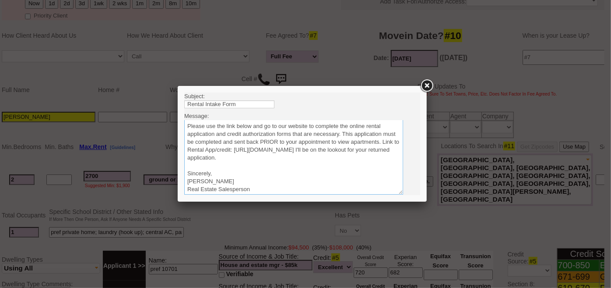
drag, startPoint x: 374, startPoint y: 156, endPoint x: 407, endPoint y: 141, distance: 36.1
click at [374, 156] on textarea "Sincerely, Renata Staroselsky Real Estate Salesperson Home Sweet Home Propertie…" at bounding box center [293, 157] width 219 height 74
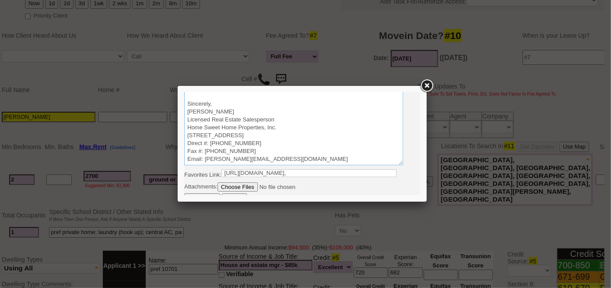
scroll to position [37, 0]
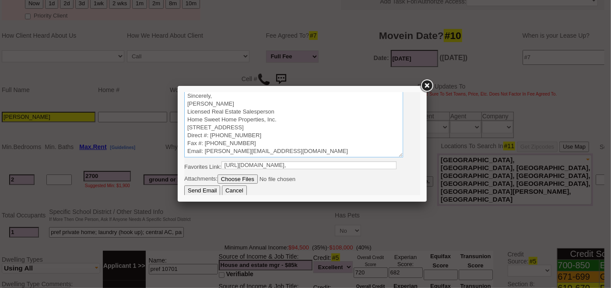
type textarea "Good Afternoon Marsha, It was a pleasure speaking with you! I am excited to wor…"
click at [206, 191] on input "Send Email" at bounding box center [202, 190] width 36 height 11
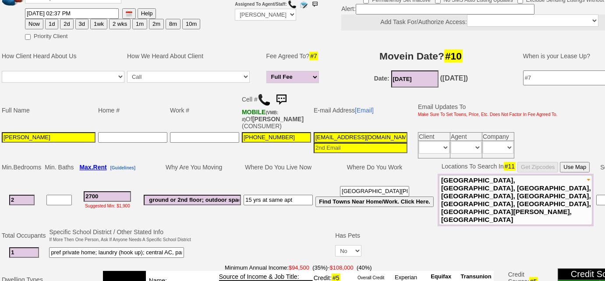
scroll to position [39, 0]
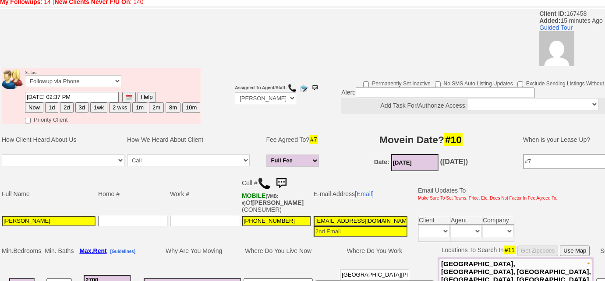
click at [81, 107] on button "3d" at bounding box center [81, 108] width 13 height 11
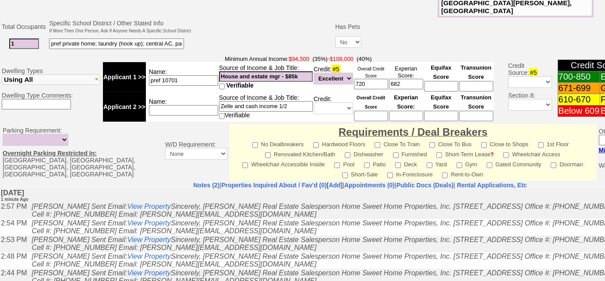
scroll to position [422, 0]
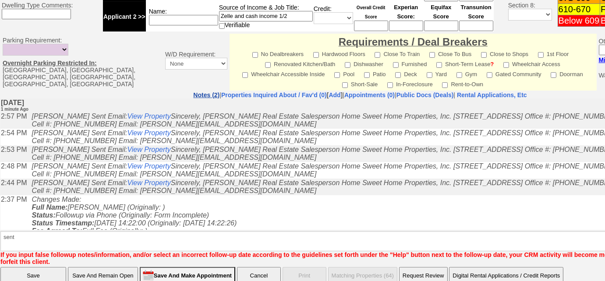
click at [193, 92] on link "Notes (2)" at bounding box center [206, 95] width 26 height 7
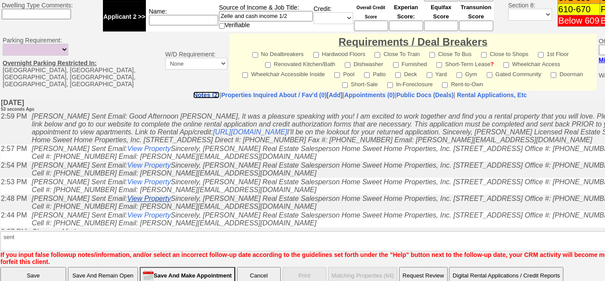
scroll to position [0, 0]
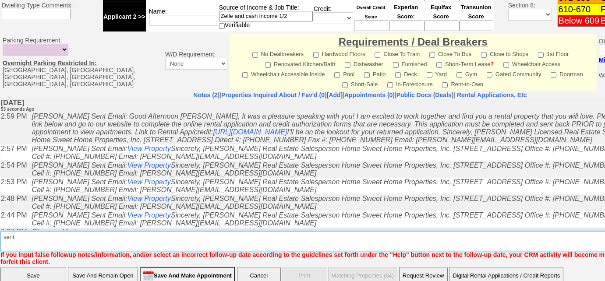
click at [126, 231] on textarea "Insert New Note Here" at bounding box center [362, 241] width 725 height 20
type textarea "sent listings and rental appl"
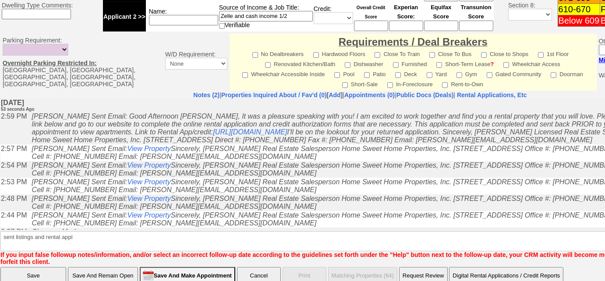
click at [40, 267] on input "Save" at bounding box center [33, 276] width 66 height 18
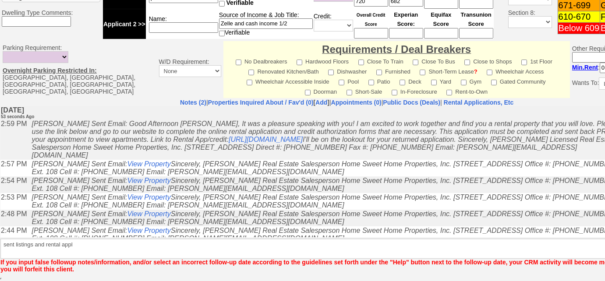
scroll to position [392, 0]
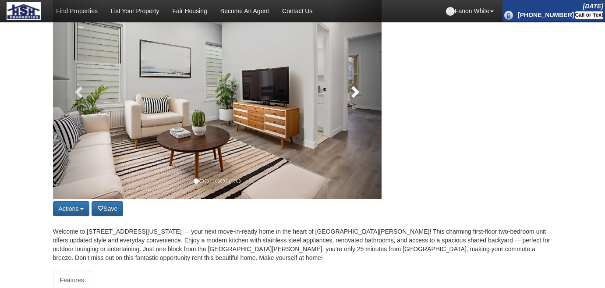
scroll to position [119, 0]
click at [354, 89] on span at bounding box center [354, 91] width 13 height 13
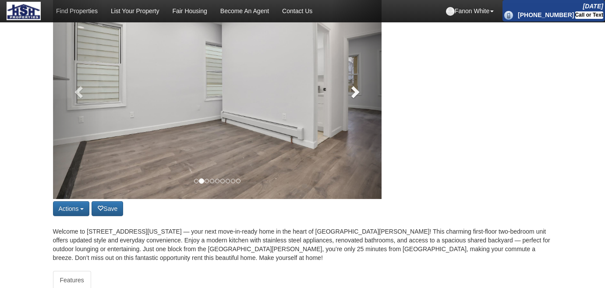
click at [354, 89] on span at bounding box center [354, 91] width 13 height 13
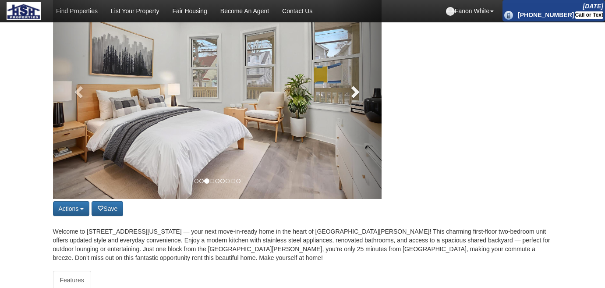
click at [354, 89] on span at bounding box center [354, 91] width 13 height 13
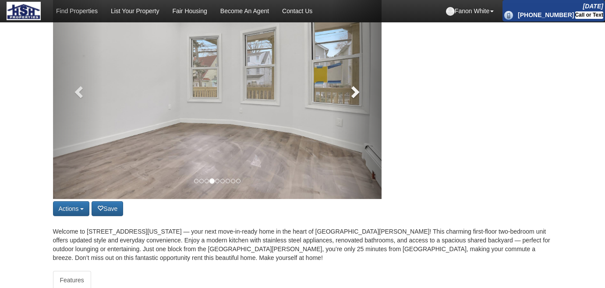
click at [354, 89] on span at bounding box center [354, 91] width 13 height 13
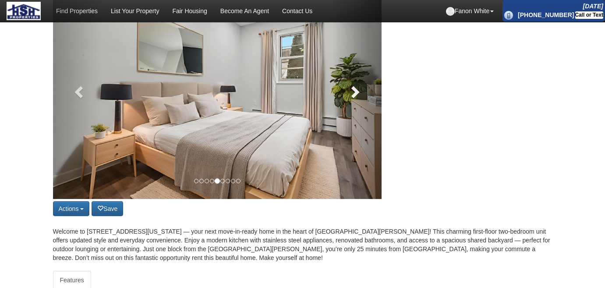
click at [354, 89] on span at bounding box center [354, 91] width 13 height 13
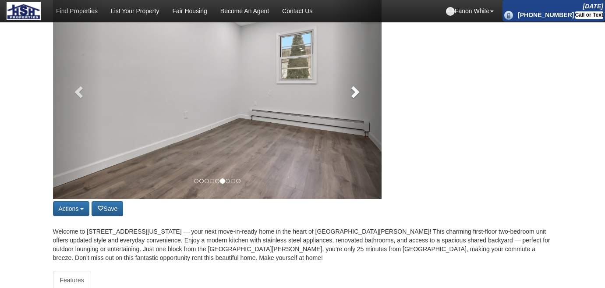
click at [354, 89] on span at bounding box center [354, 91] width 13 height 13
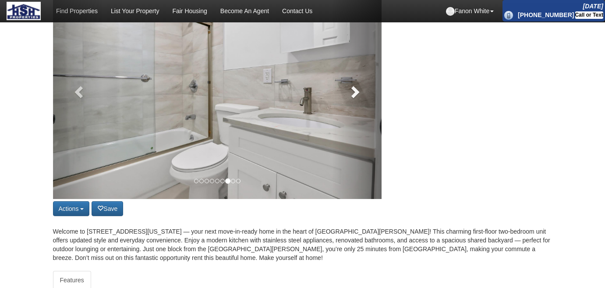
click at [354, 89] on span at bounding box center [354, 91] width 13 height 13
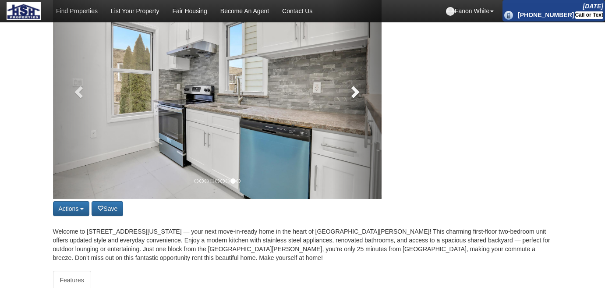
click at [354, 89] on span at bounding box center [354, 91] width 13 height 13
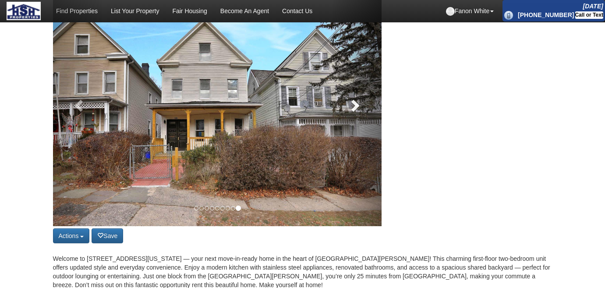
click at [354, 89] on link at bounding box center [356, 103] width 49 height 246
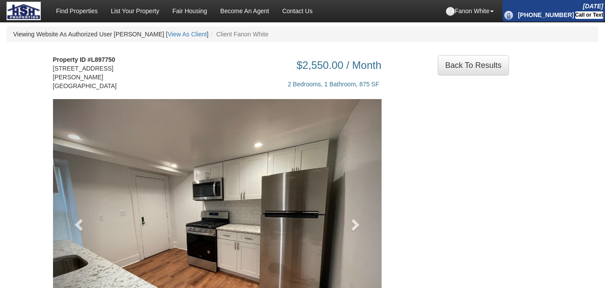
scroll to position [79, 0]
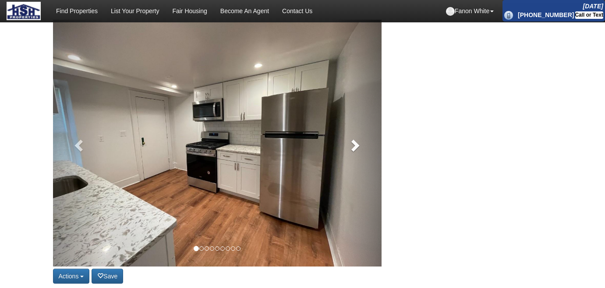
click at [356, 148] on span at bounding box center [354, 144] width 13 height 13
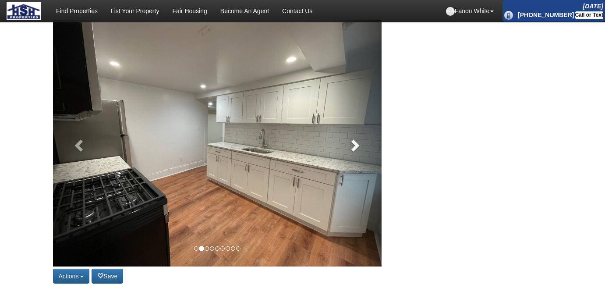
click at [356, 148] on span at bounding box center [354, 144] width 13 height 13
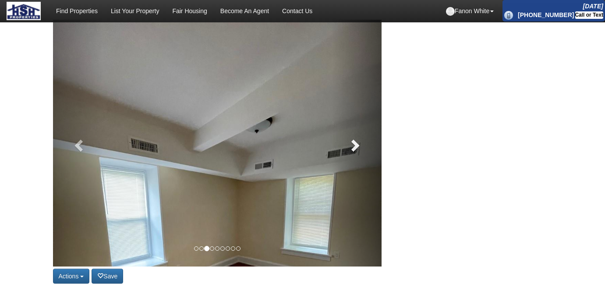
click at [356, 148] on span at bounding box center [354, 144] width 13 height 13
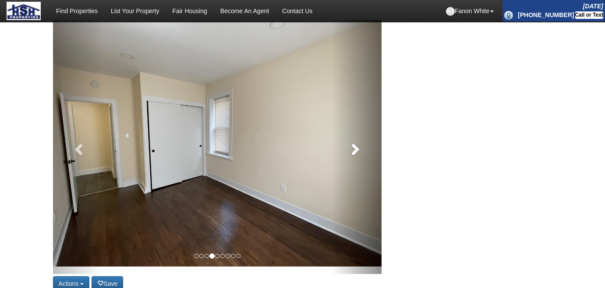
click at [356, 148] on span at bounding box center [354, 148] width 13 height 13
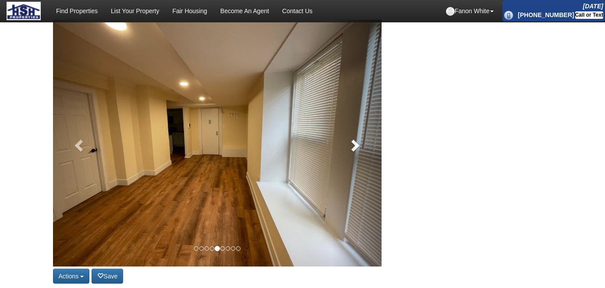
click at [355, 148] on span at bounding box center [354, 144] width 13 height 13
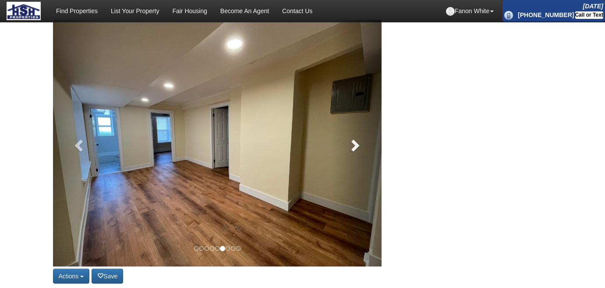
click at [355, 148] on span at bounding box center [354, 144] width 13 height 13
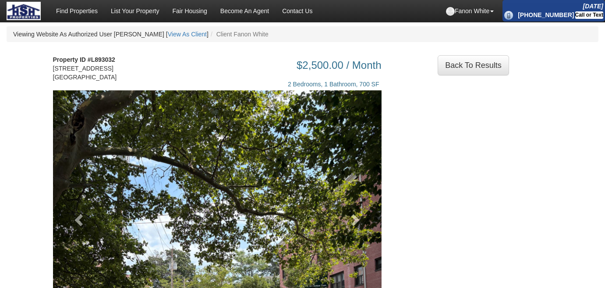
scroll to position [159, 0]
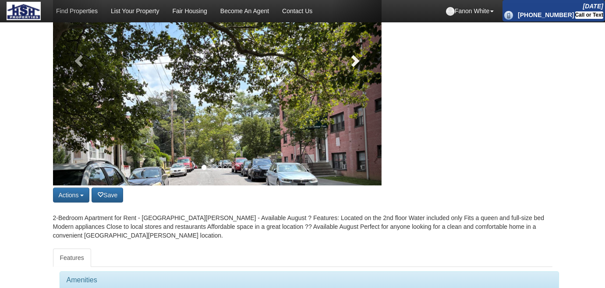
click at [360, 71] on link at bounding box center [356, 58] width 49 height 254
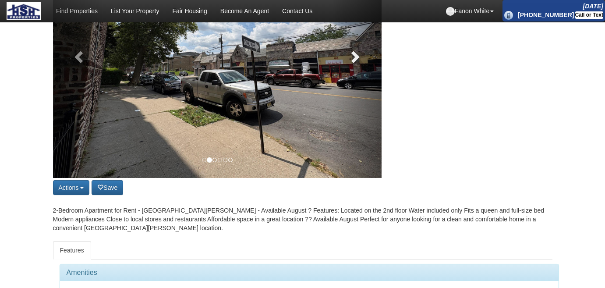
click at [360, 71] on link at bounding box center [356, 54] width 49 height 247
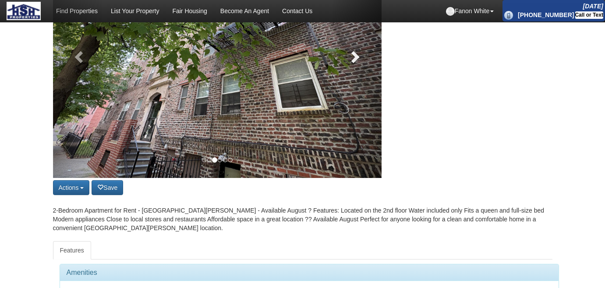
click at [360, 71] on link at bounding box center [356, 54] width 49 height 247
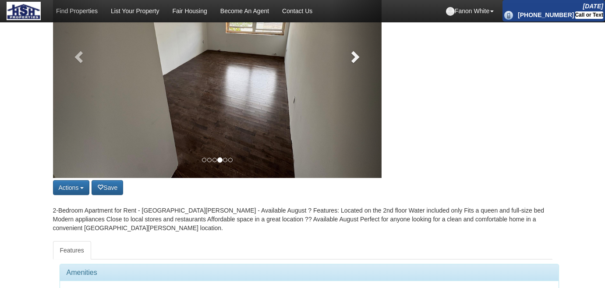
click at [361, 71] on link at bounding box center [356, 54] width 49 height 247
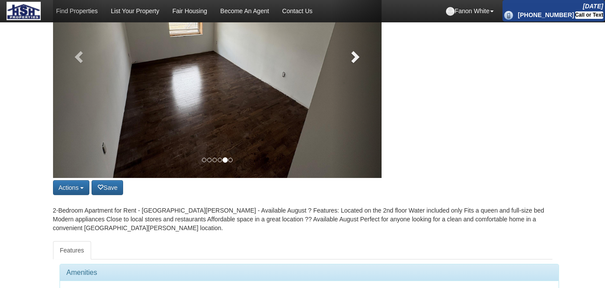
click at [361, 71] on link at bounding box center [356, 54] width 49 height 247
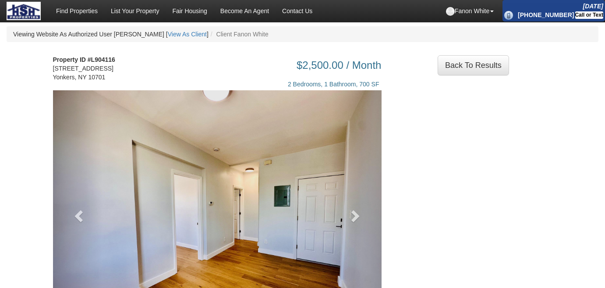
scroll to position [119, 0]
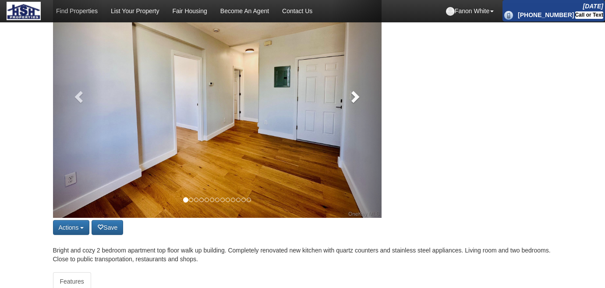
click at [359, 93] on span at bounding box center [354, 96] width 13 height 13
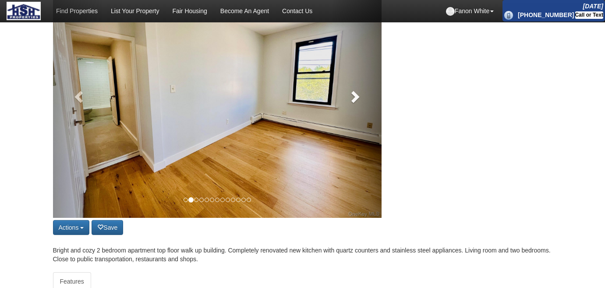
click at [359, 93] on span at bounding box center [354, 96] width 13 height 13
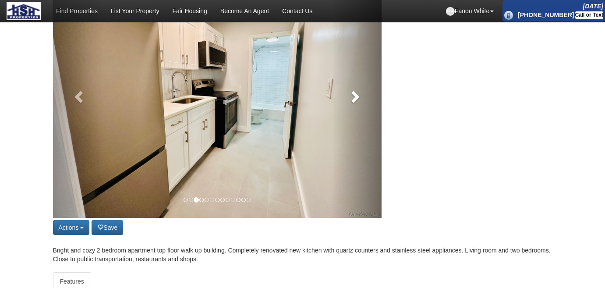
click at [359, 93] on span at bounding box center [354, 96] width 13 height 13
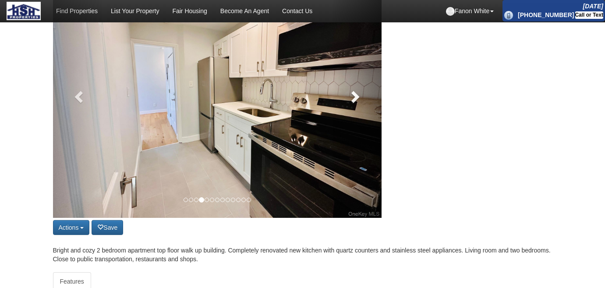
click at [359, 93] on span at bounding box center [354, 96] width 13 height 13
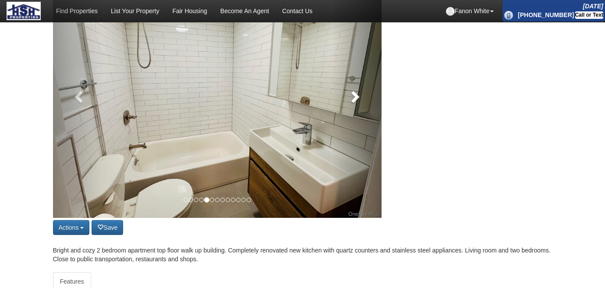
click at [359, 93] on span at bounding box center [354, 96] width 13 height 13
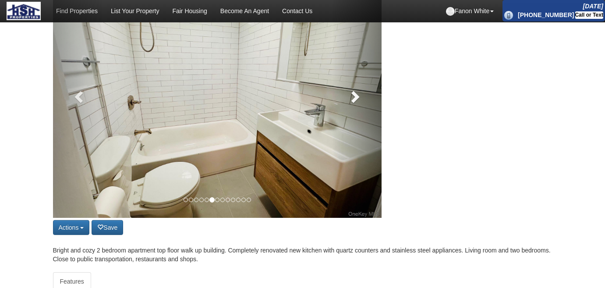
click at [359, 93] on span at bounding box center [354, 96] width 13 height 13
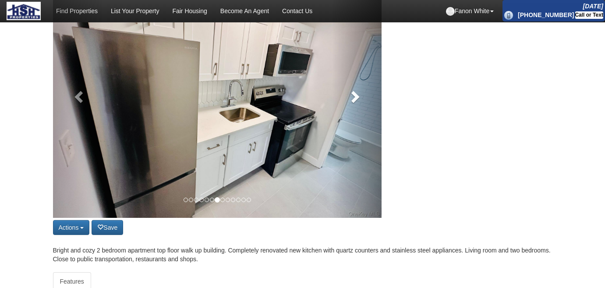
click at [359, 93] on span at bounding box center [354, 96] width 13 height 13
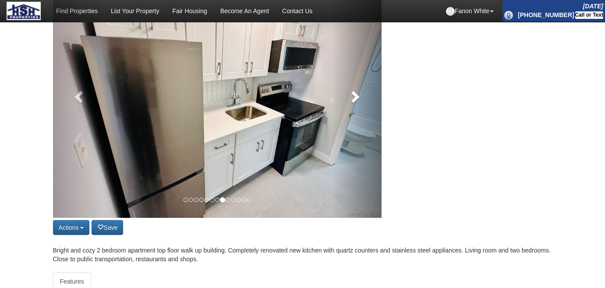
click at [359, 93] on span at bounding box center [354, 96] width 13 height 13
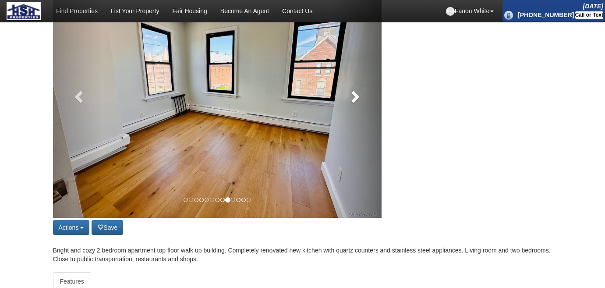
click at [359, 93] on span at bounding box center [354, 96] width 13 height 13
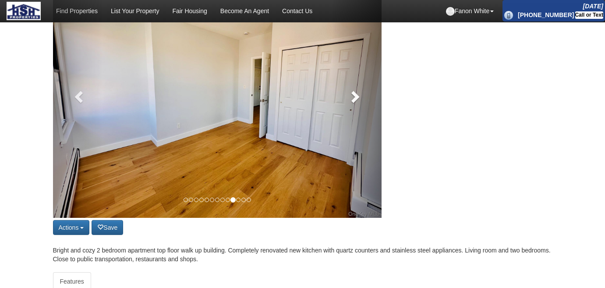
click at [359, 93] on span at bounding box center [354, 96] width 13 height 13
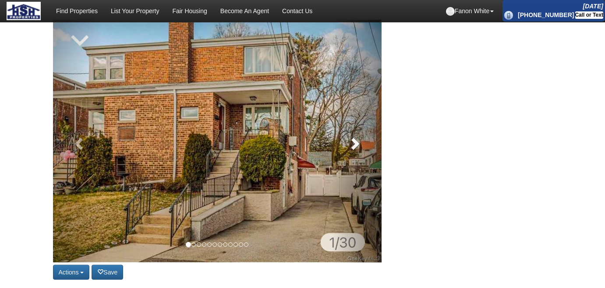
scroll to position [79, 0]
click at [356, 142] on span at bounding box center [354, 143] width 13 height 13
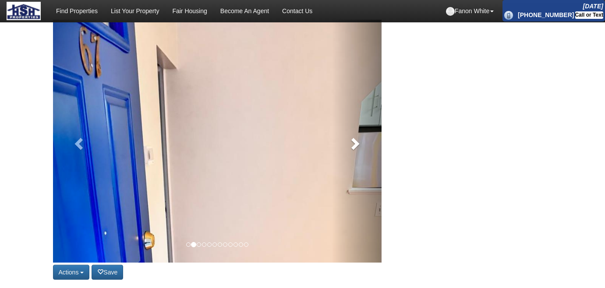
click at [356, 142] on span at bounding box center [354, 143] width 13 height 13
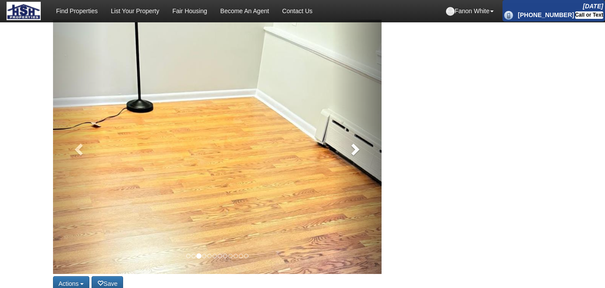
click at [356, 142] on span at bounding box center [354, 148] width 13 height 13
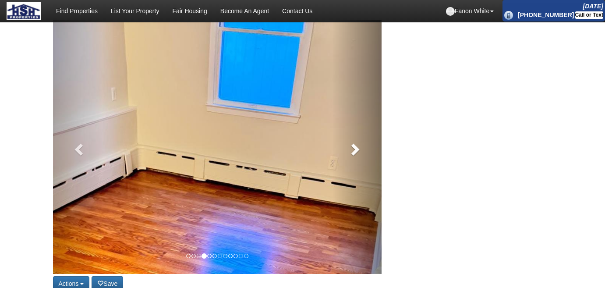
click at [356, 142] on span at bounding box center [354, 148] width 13 height 13
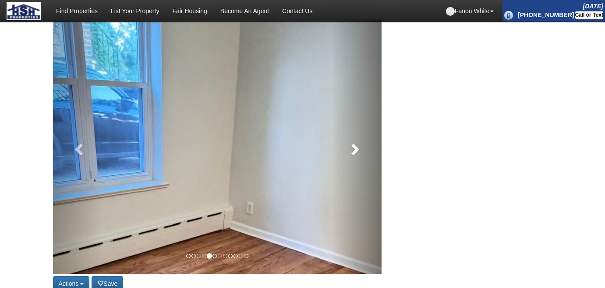
click at [356, 142] on span at bounding box center [354, 148] width 13 height 13
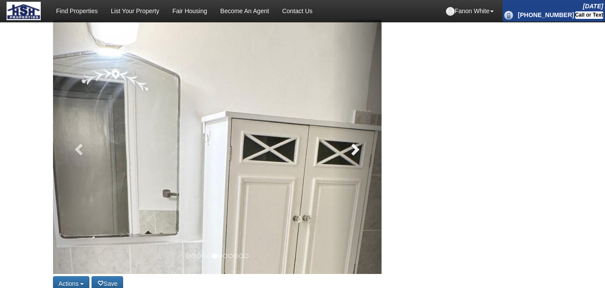
click at [356, 142] on span at bounding box center [354, 148] width 13 height 13
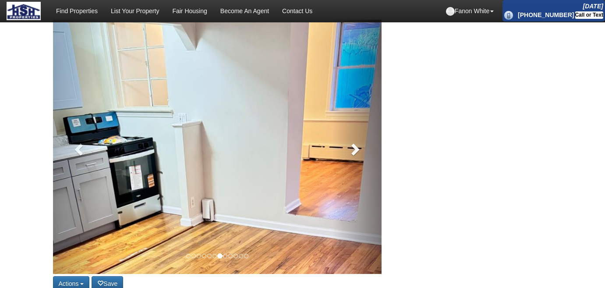
click at [356, 142] on span at bounding box center [354, 148] width 13 height 13
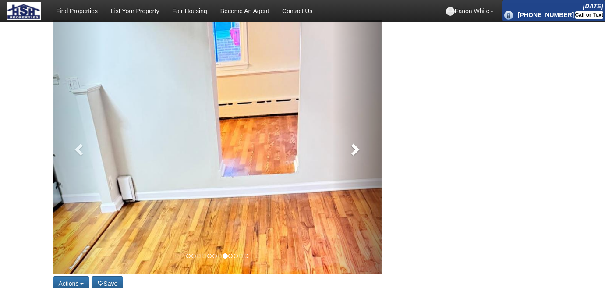
click at [356, 142] on span at bounding box center [354, 148] width 13 height 13
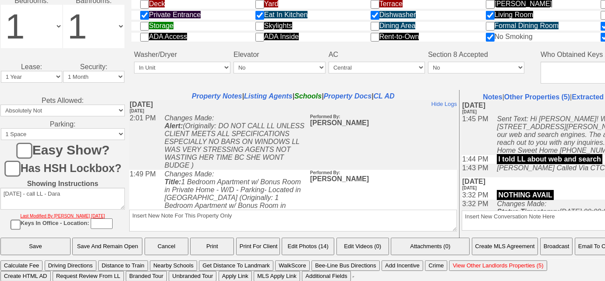
scroll to position [458, 0]
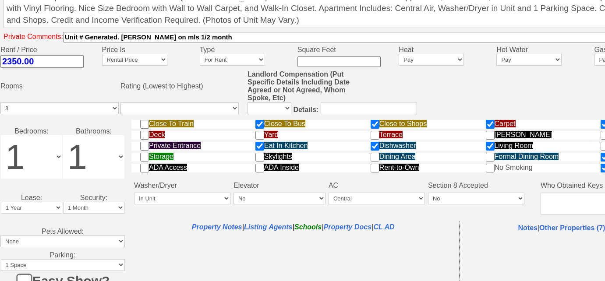
scroll to position [458, 0]
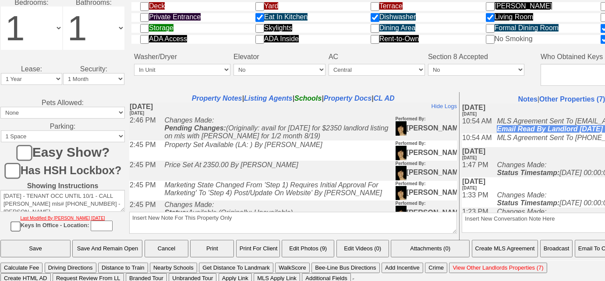
click at [592, 250] on button "Email To Client" at bounding box center [597, 249] width 45 height 18
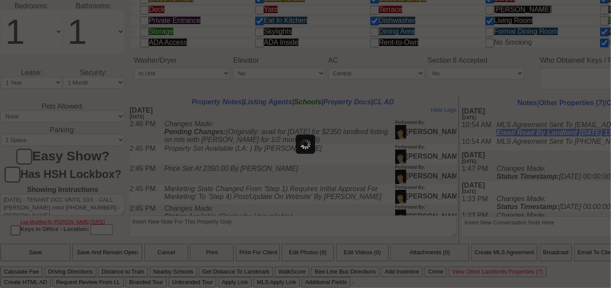
scroll to position [0, 0]
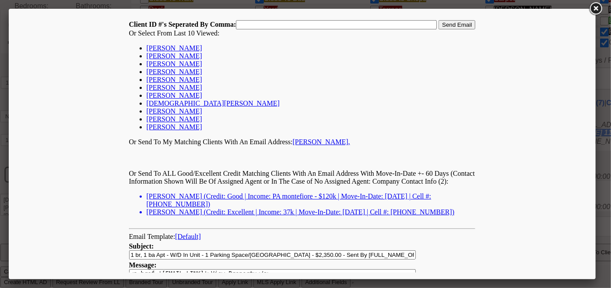
click at [180, 48] on link "[PERSON_NAME]" at bounding box center [174, 47] width 56 height 7
type input "167458,"
click at [446, 26] on input "Send Email" at bounding box center [456, 24] width 37 height 9
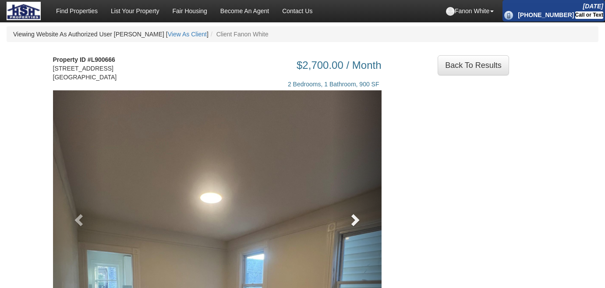
scroll to position [79, 0]
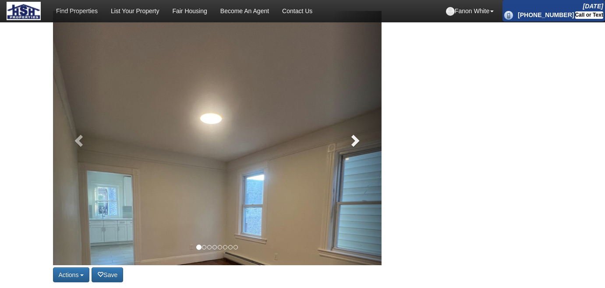
click at [347, 150] on link at bounding box center [356, 138] width 49 height 254
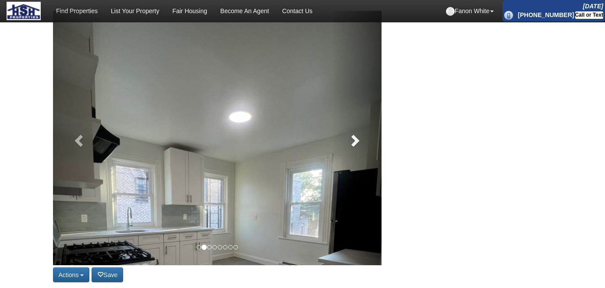
click at [359, 142] on span at bounding box center [354, 140] width 13 height 13
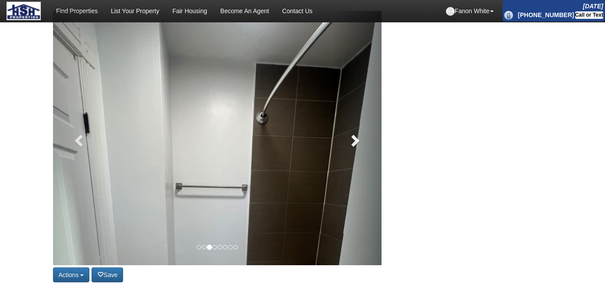
click at [359, 142] on span at bounding box center [354, 140] width 13 height 13
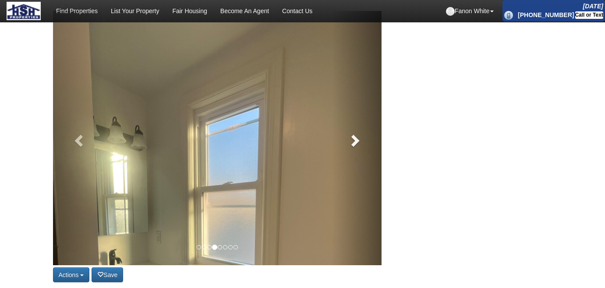
click at [359, 142] on span at bounding box center [354, 140] width 13 height 13
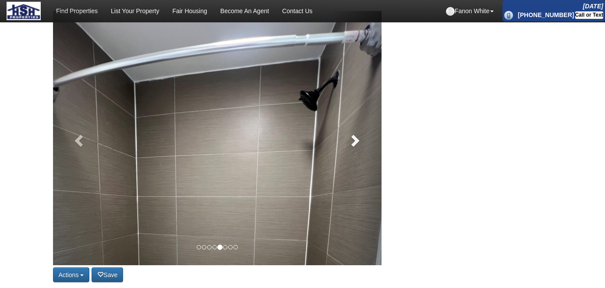
click at [359, 142] on span at bounding box center [354, 140] width 13 height 13
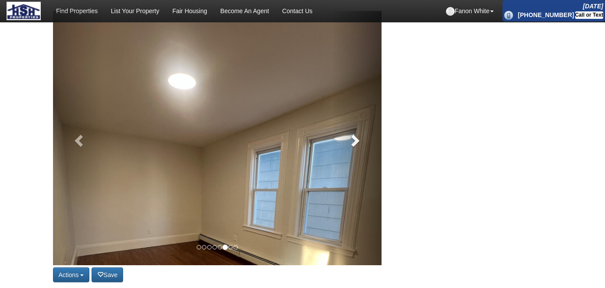
click at [359, 142] on span at bounding box center [354, 140] width 13 height 13
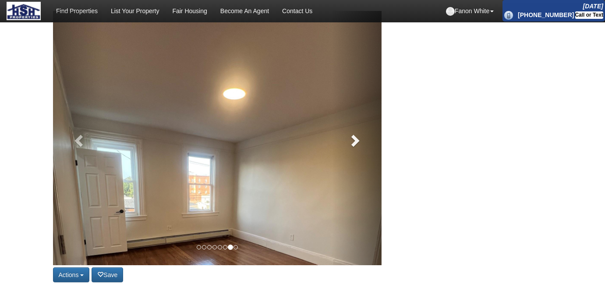
click at [359, 142] on span at bounding box center [354, 140] width 13 height 13
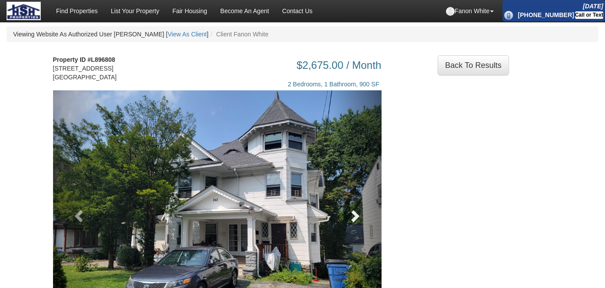
click at [354, 222] on span at bounding box center [354, 215] width 13 height 13
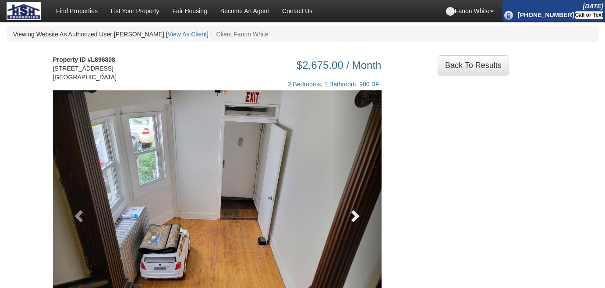
click at [354, 222] on span at bounding box center [354, 215] width 13 height 13
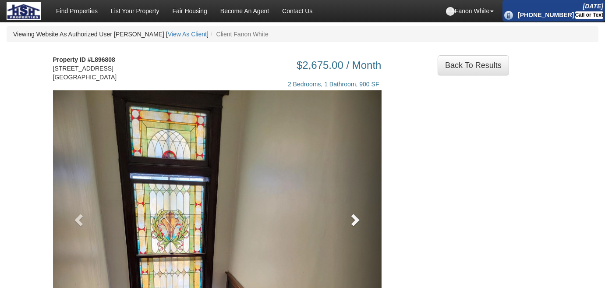
click at [354, 226] on span at bounding box center [354, 219] width 13 height 13
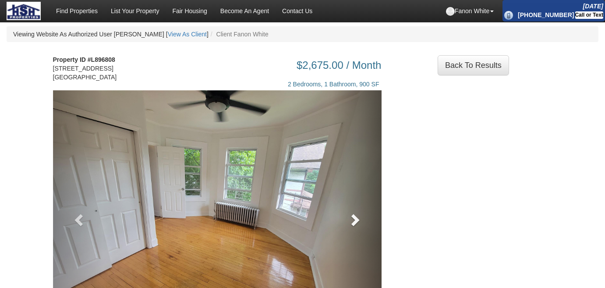
click at [354, 226] on span at bounding box center [354, 219] width 13 height 13
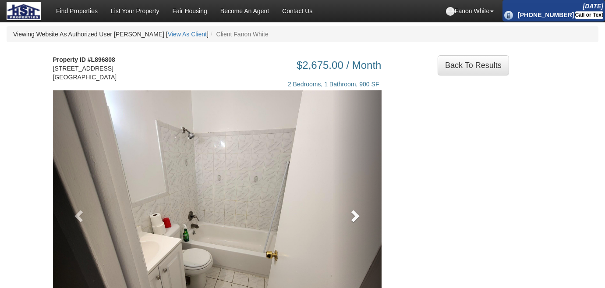
click at [354, 222] on span at bounding box center [354, 215] width 13 height 13
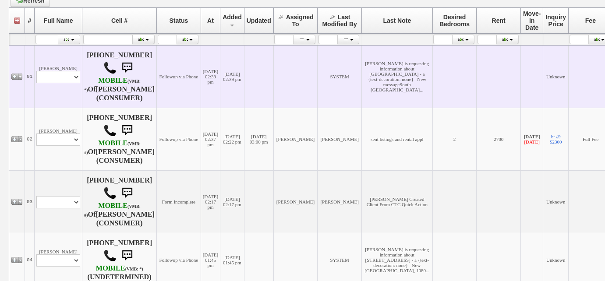
scroll to position [279, 0]
